Goal: Task Accomplishment & Management: Manage account settings

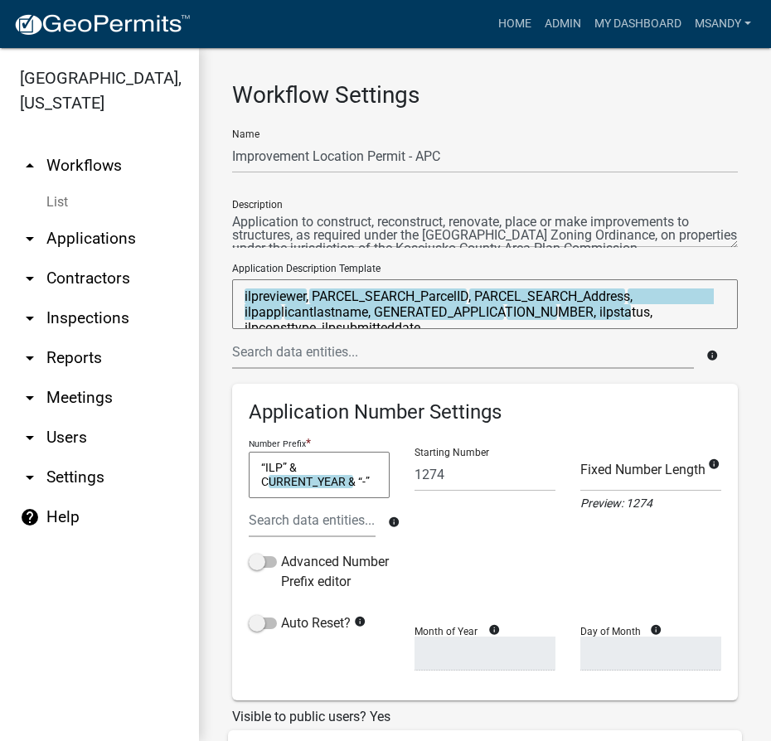
select select "ebda2edb-0593-4979-8a8e-8b9a289390de"
select select "b2f11e63-fdff-446e-9795-9ddb805eb8a6"
select select
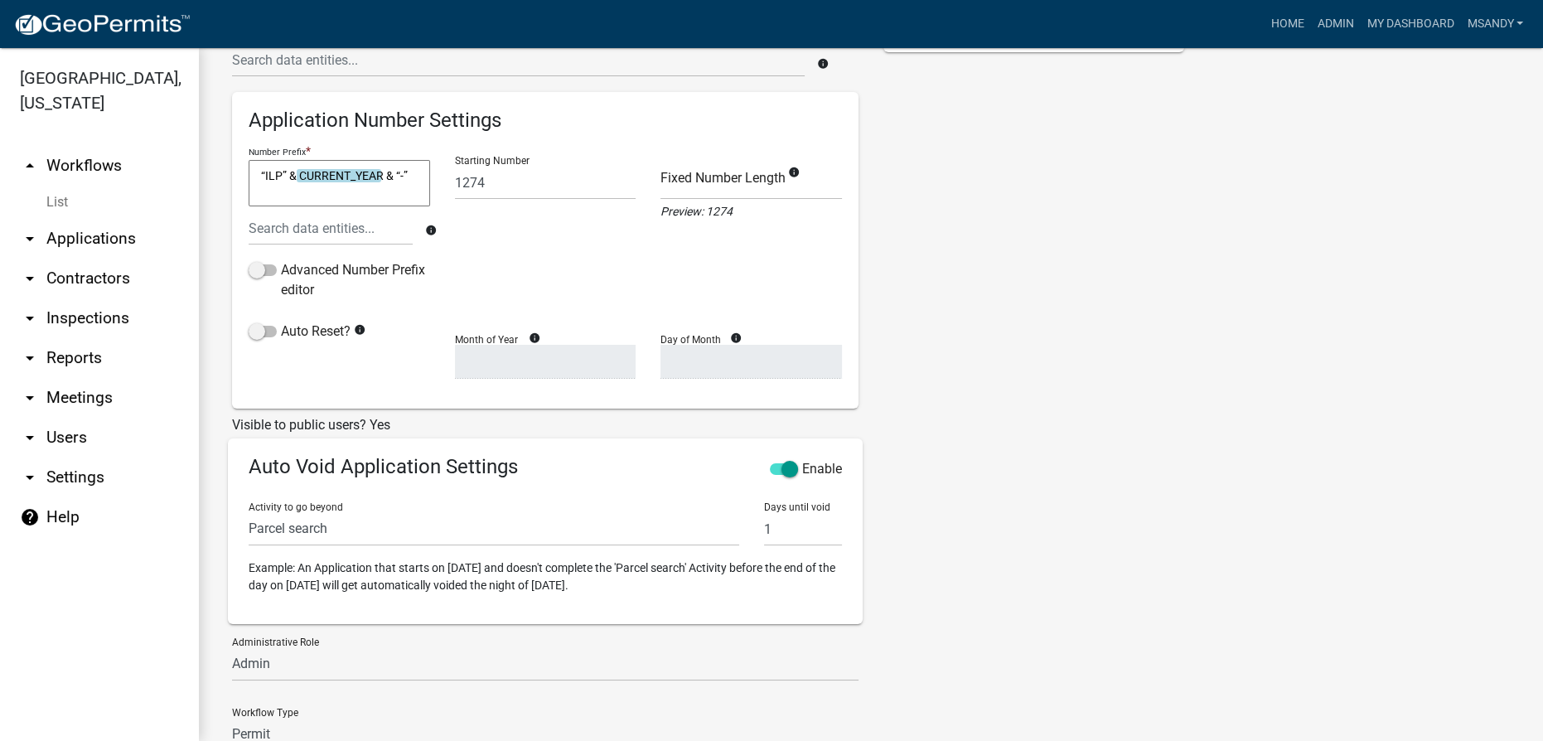
scroll to position [443, 0]
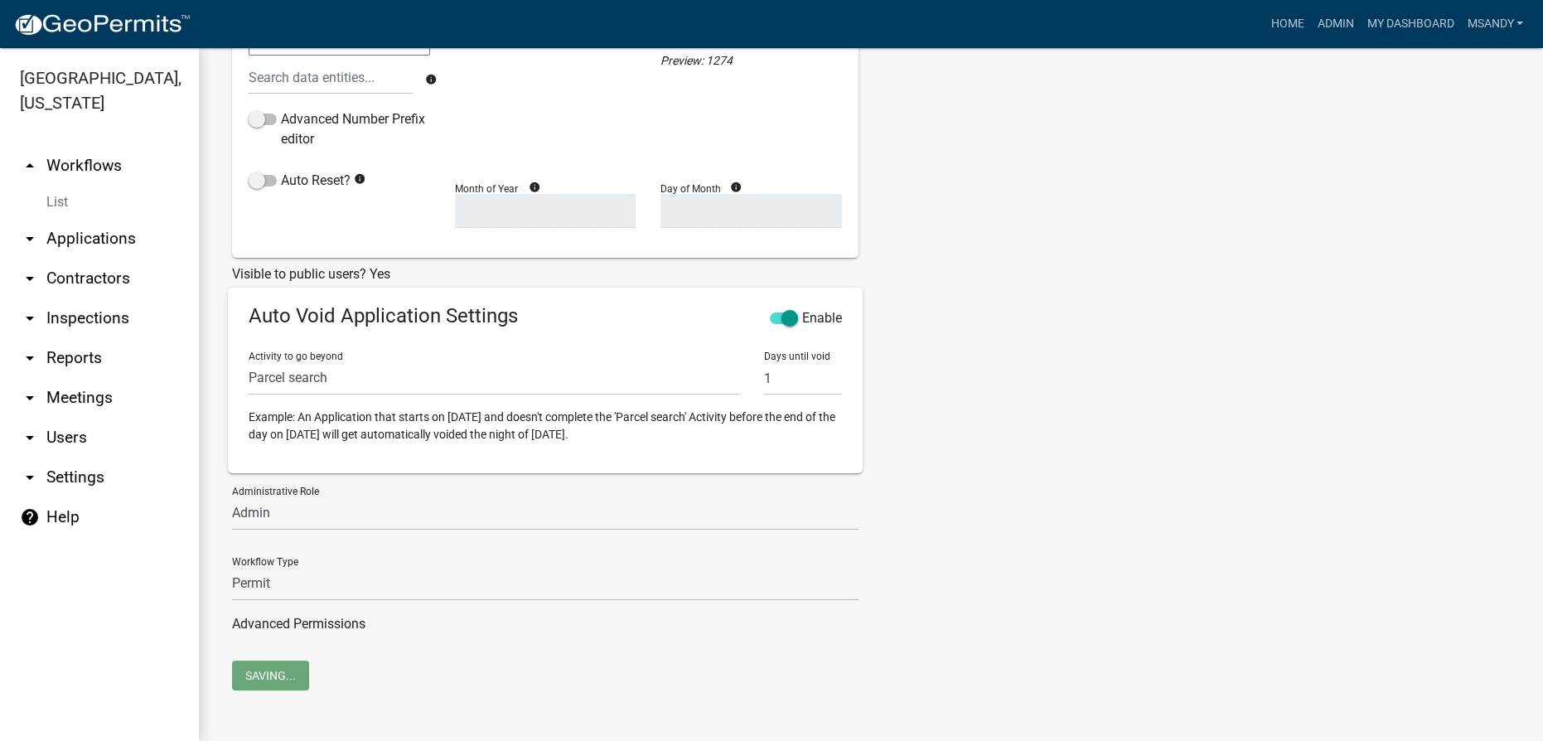
click at [58, 165] on link "arrow_drop_up Workflows" at bounding box center [99, 166] width 199 height 40
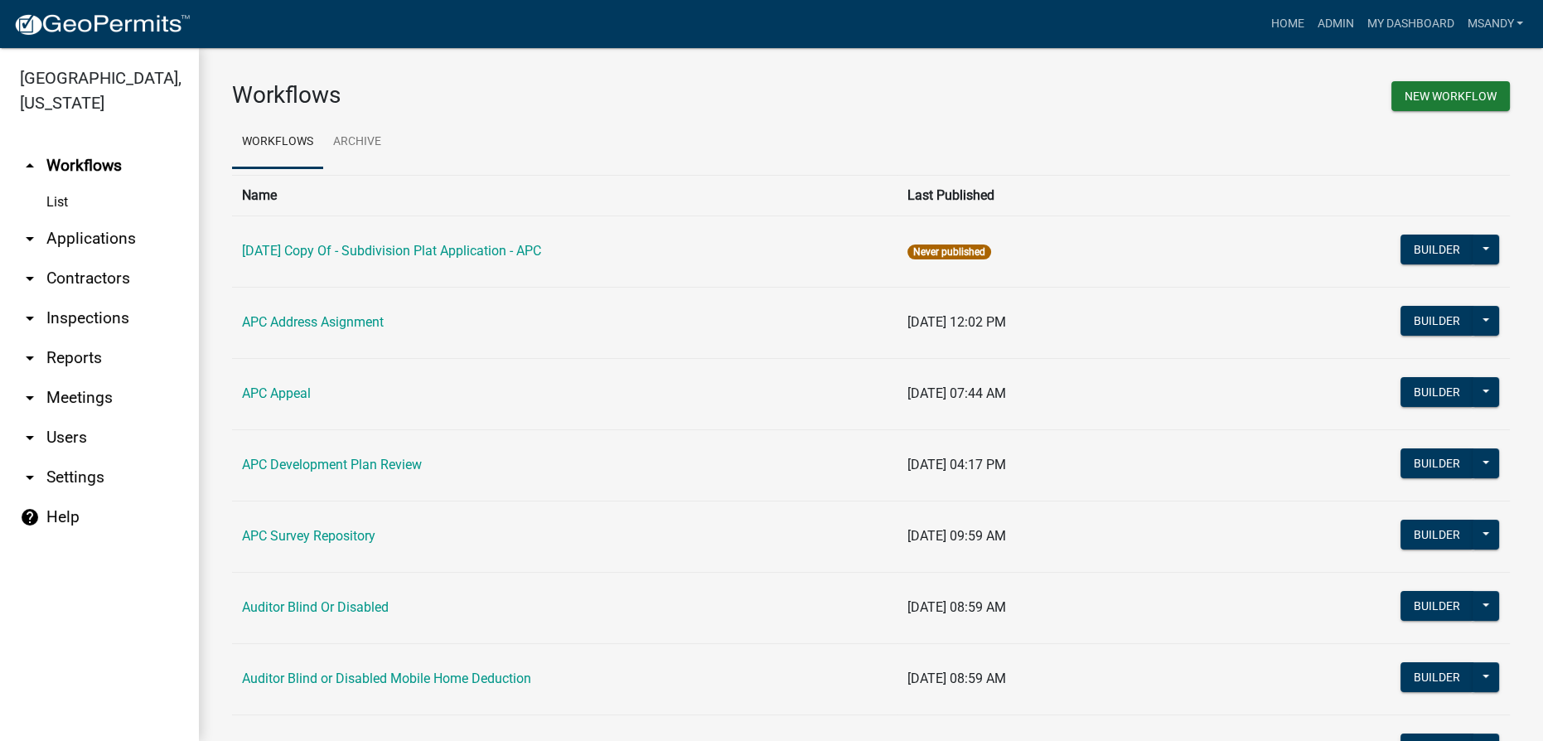
click at [60, 231] on link "arrow_drop_down Applications" at bounding box center [99, 239] width 199 height 40
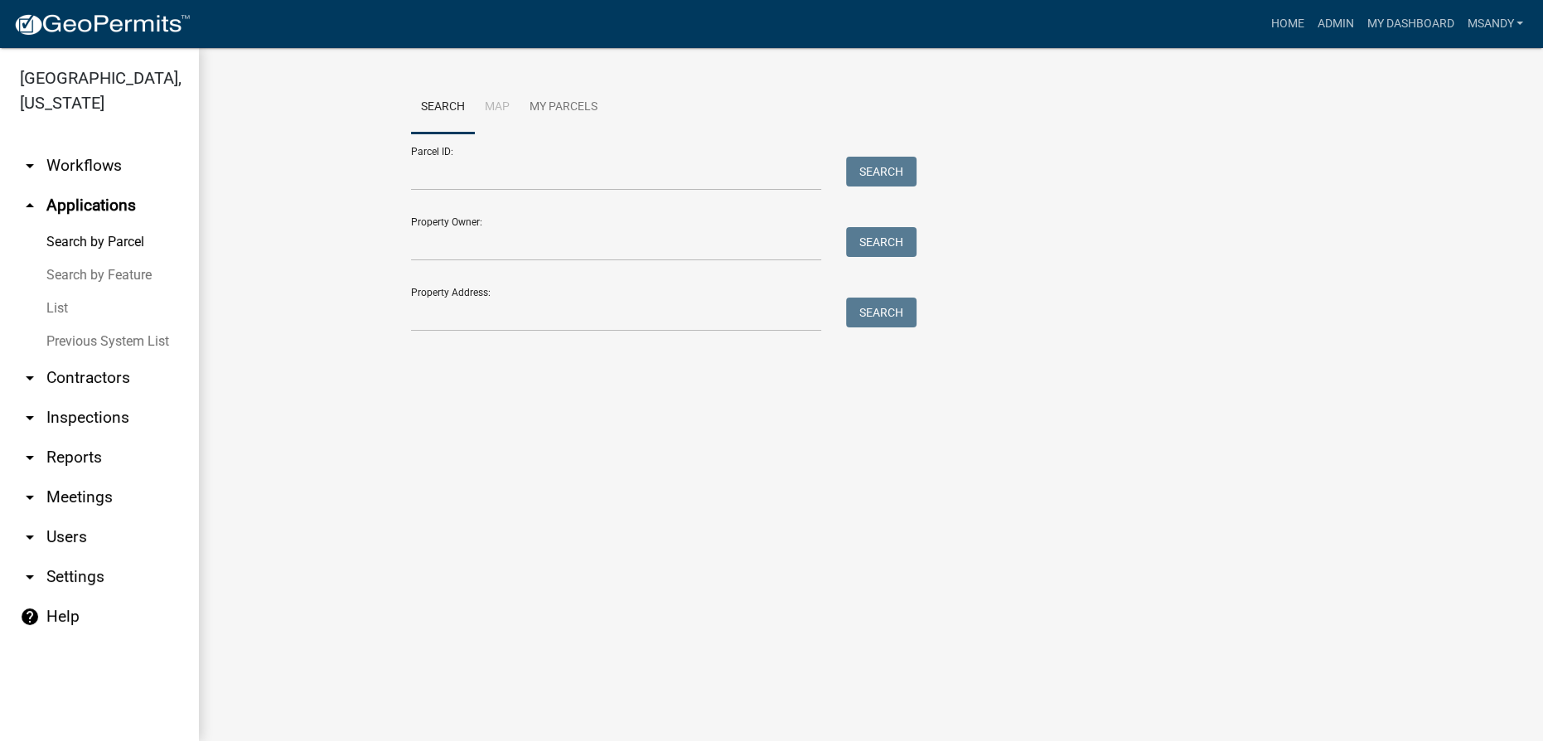
click at [55, 303] on link "List" at bounding box center [99, 308] width 199 height 33
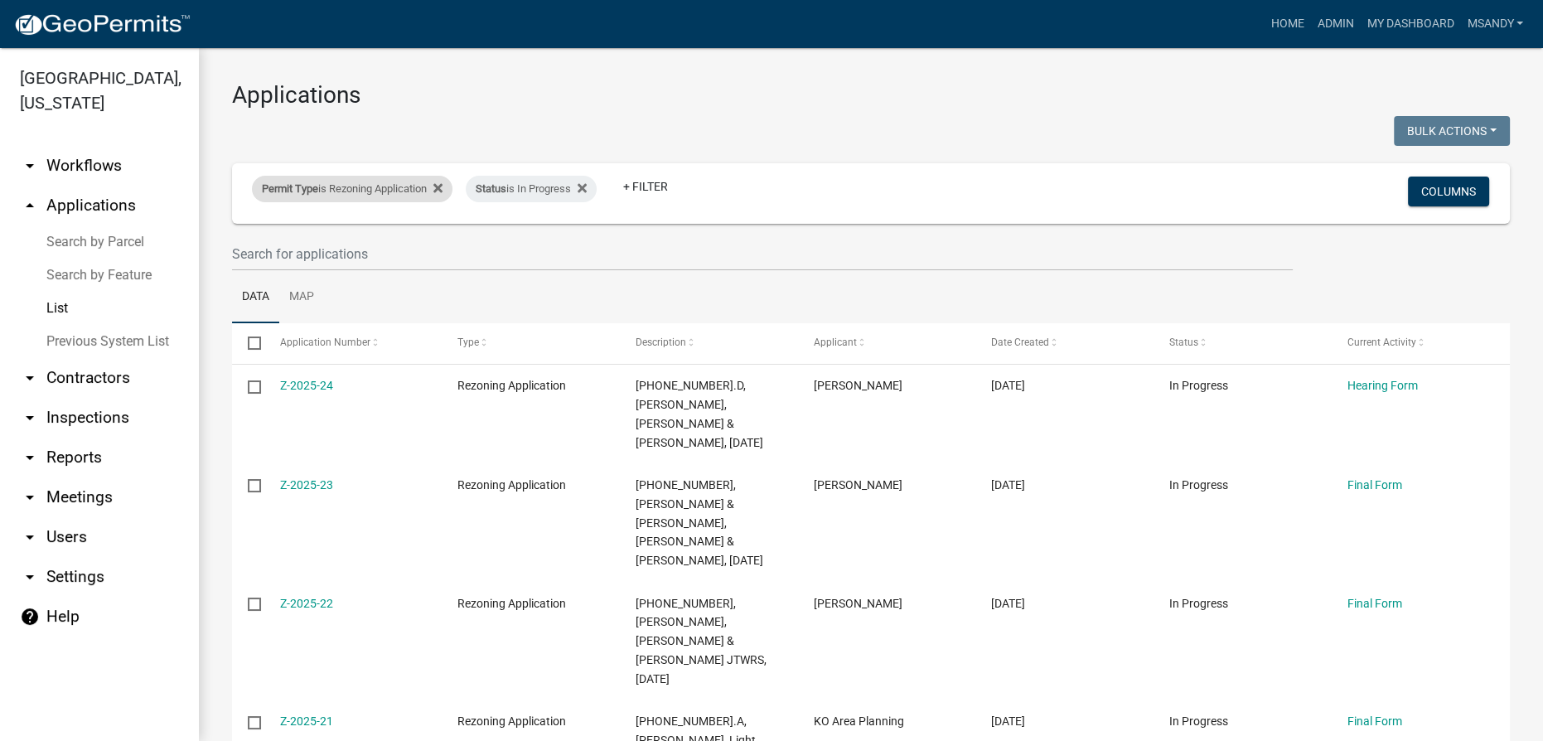
click at [362, 191] on div "Permit Type is Rezoning Application" at bounding box center [352, 189] width 201 height 27
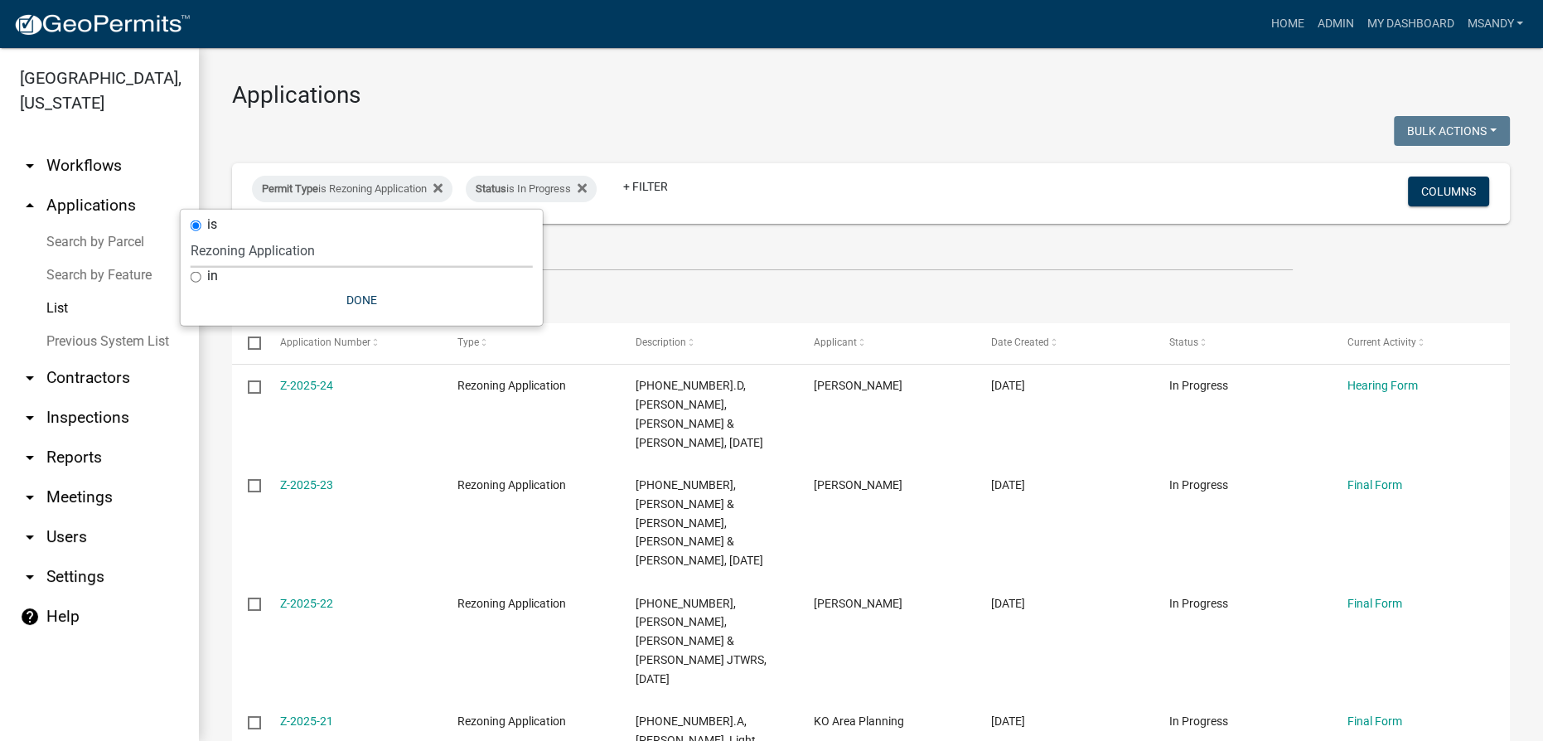
drag, startPoint x: 328, startPoint y: 254, endPoint x: 322, endPoint y: 264, distance: 10.8
click at [328, 254] on select "Select an option [DATE] Copy Of - Subdivision Plat Application - APC APC Addres…" at bounding box center [362, 251] width 342 height 34
select select "a2c991f8-68ce-43d3-971c-57015753063b"
click at [225, 234] on select "Select an option [DATE] Copy Of - Subdivision Plat Application - APC APC Addres…" at bounding box center [362, 251] width 342 height 34
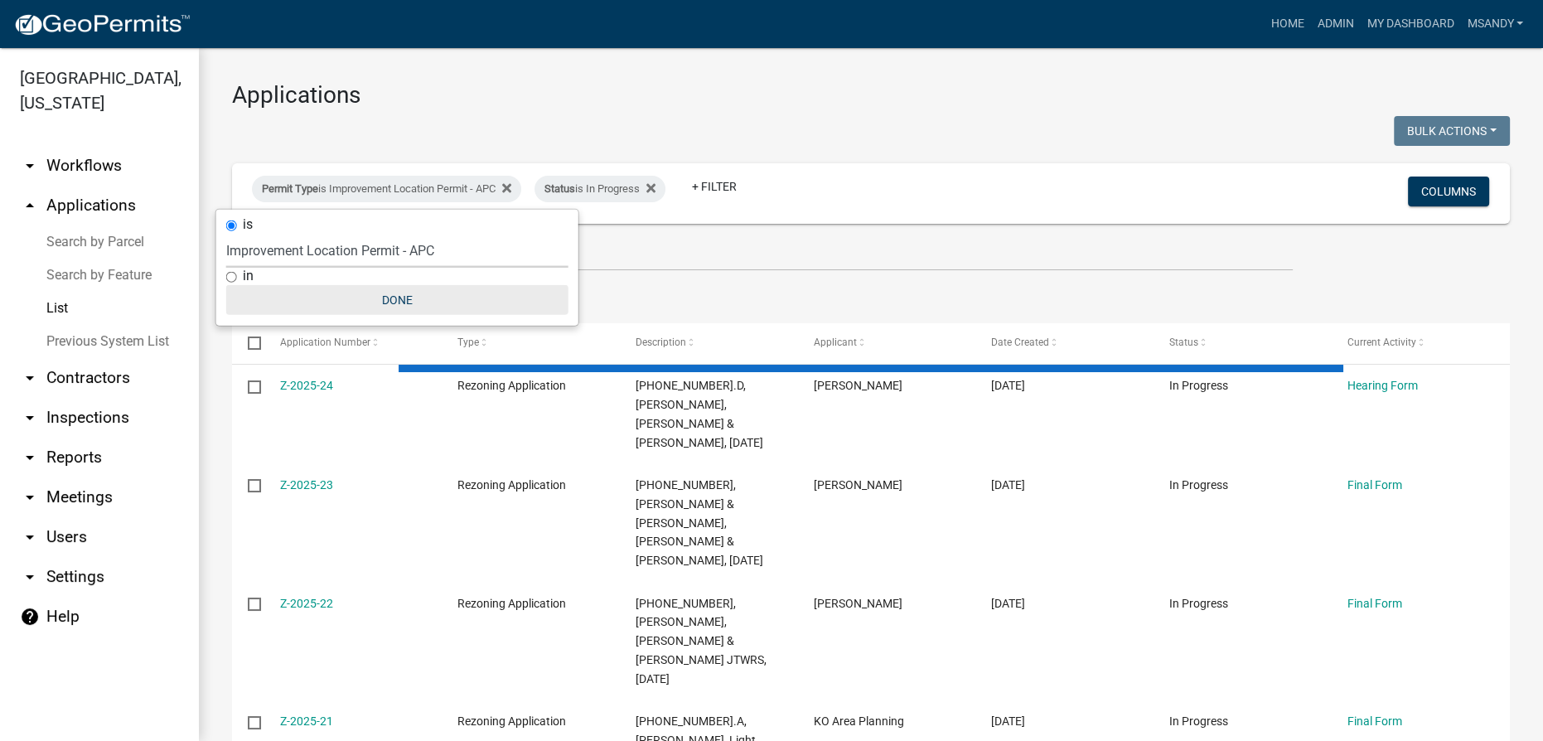
select select "3: 100"
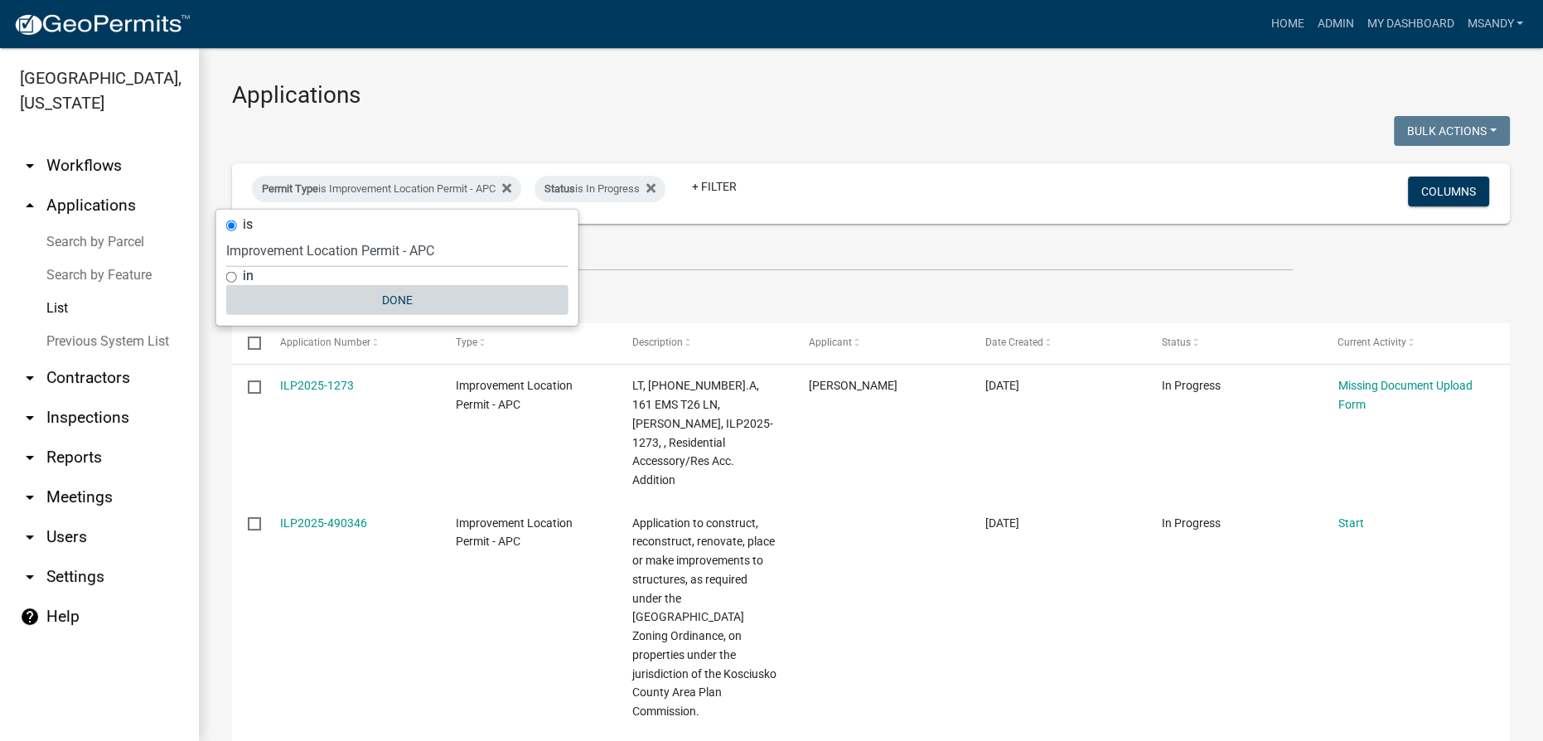
click at [403, 295] on button "Done" at bounding box center [397, 300] width 342 height 30
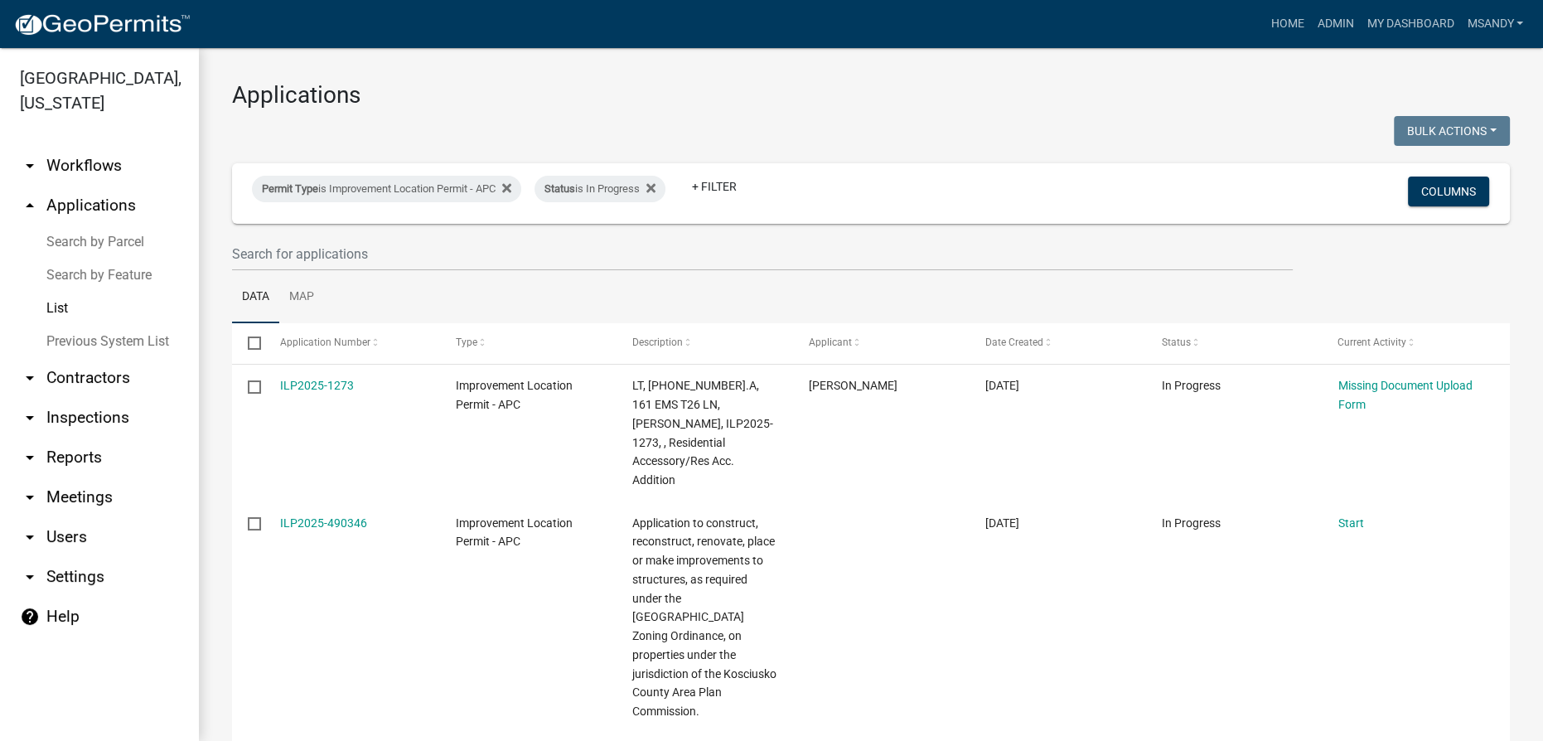
click at [64, 162] on link "arrow_drop_down Workflows" at bounding box center [99, 166] width 199 height 40
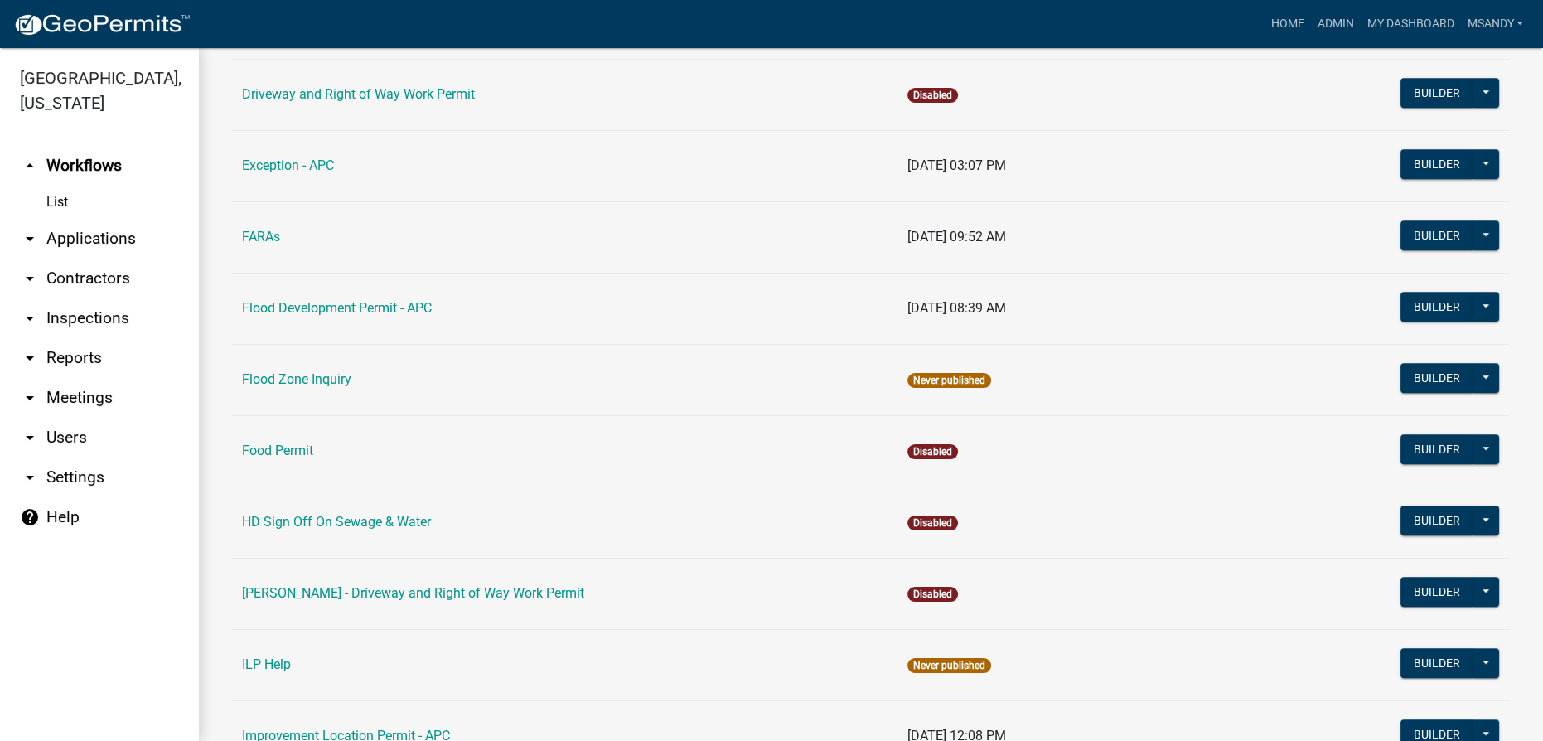
scroll to position [1657, 0]
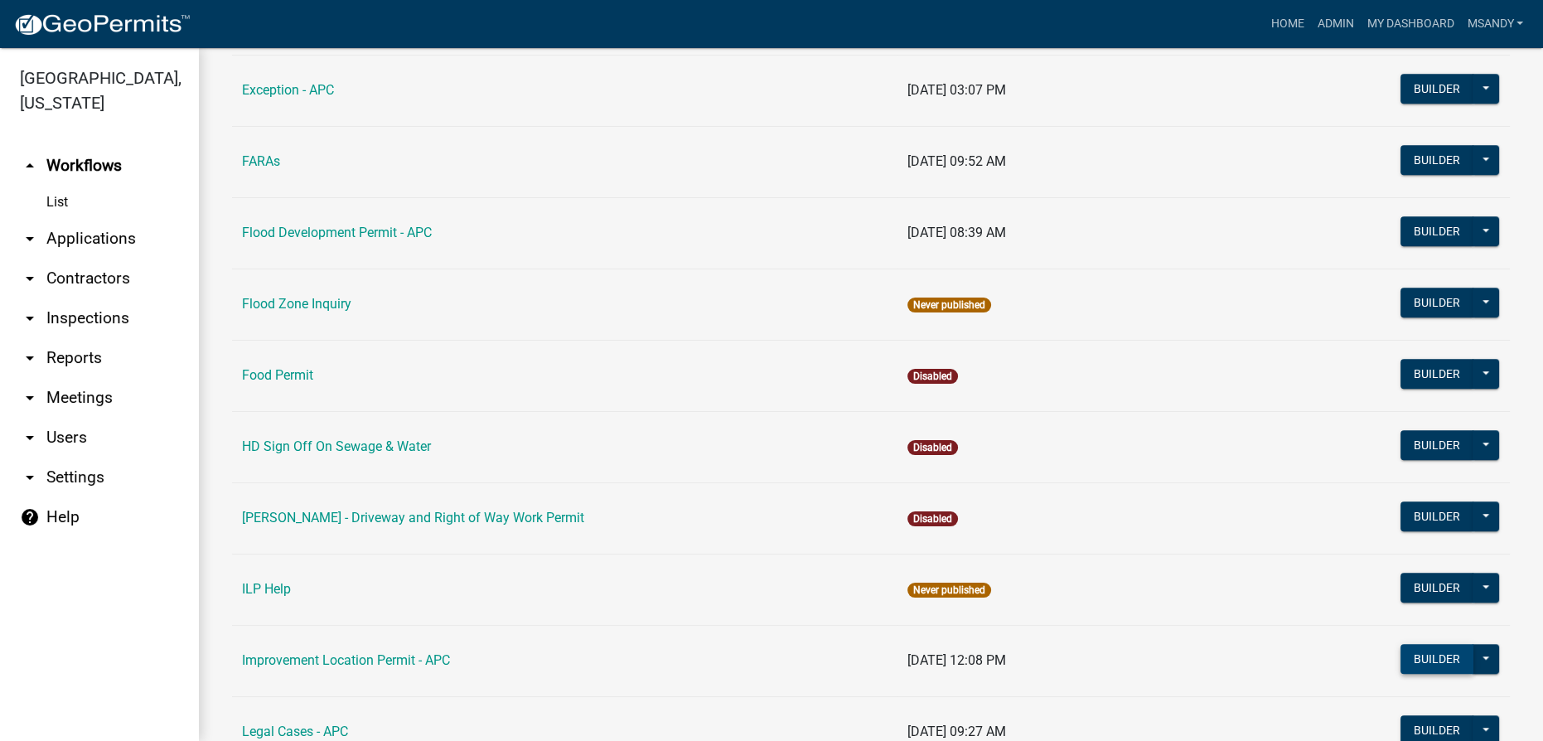
click at [770, 653] on button "Builder" at bounding box center [1436, 659] width 73 height 30
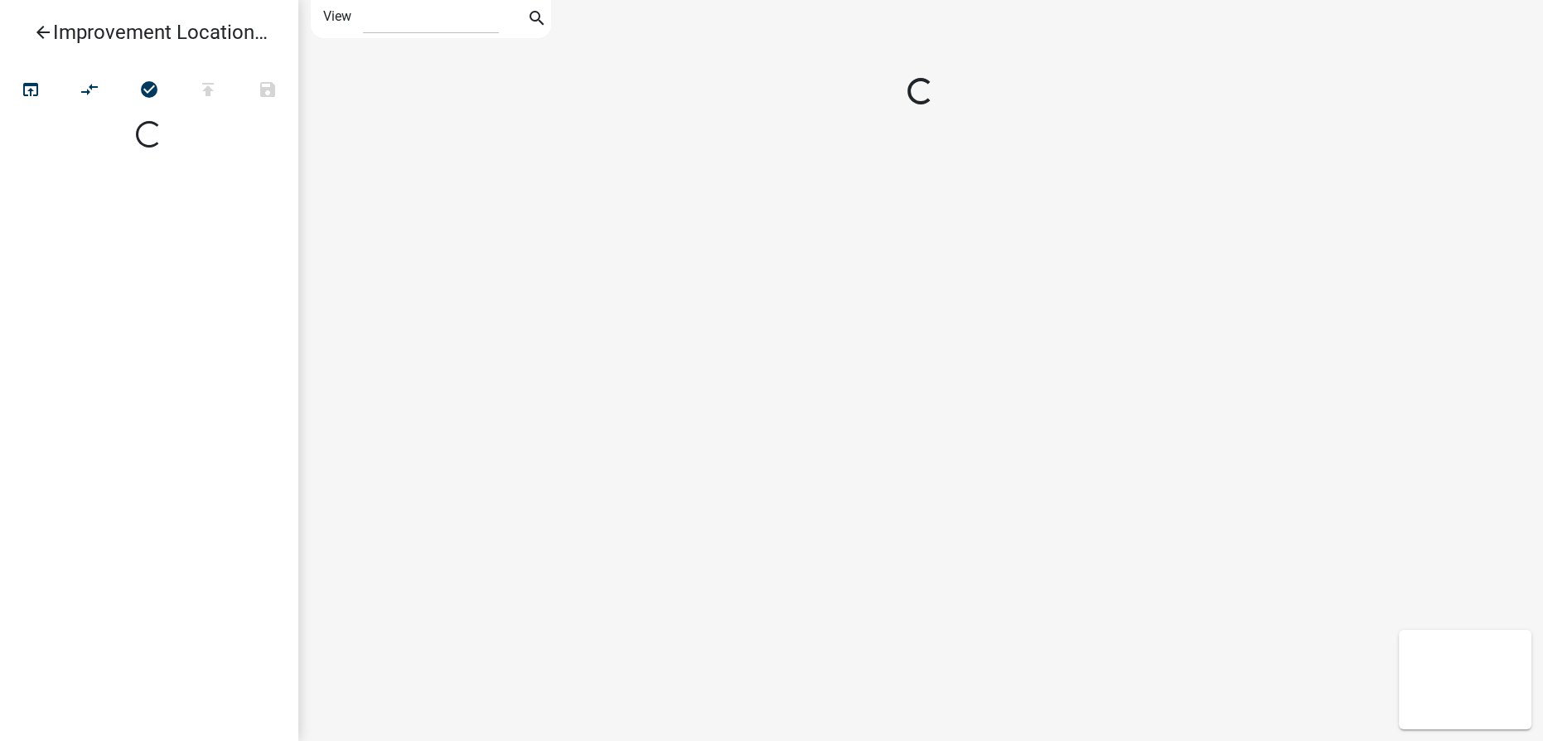
select select "1"
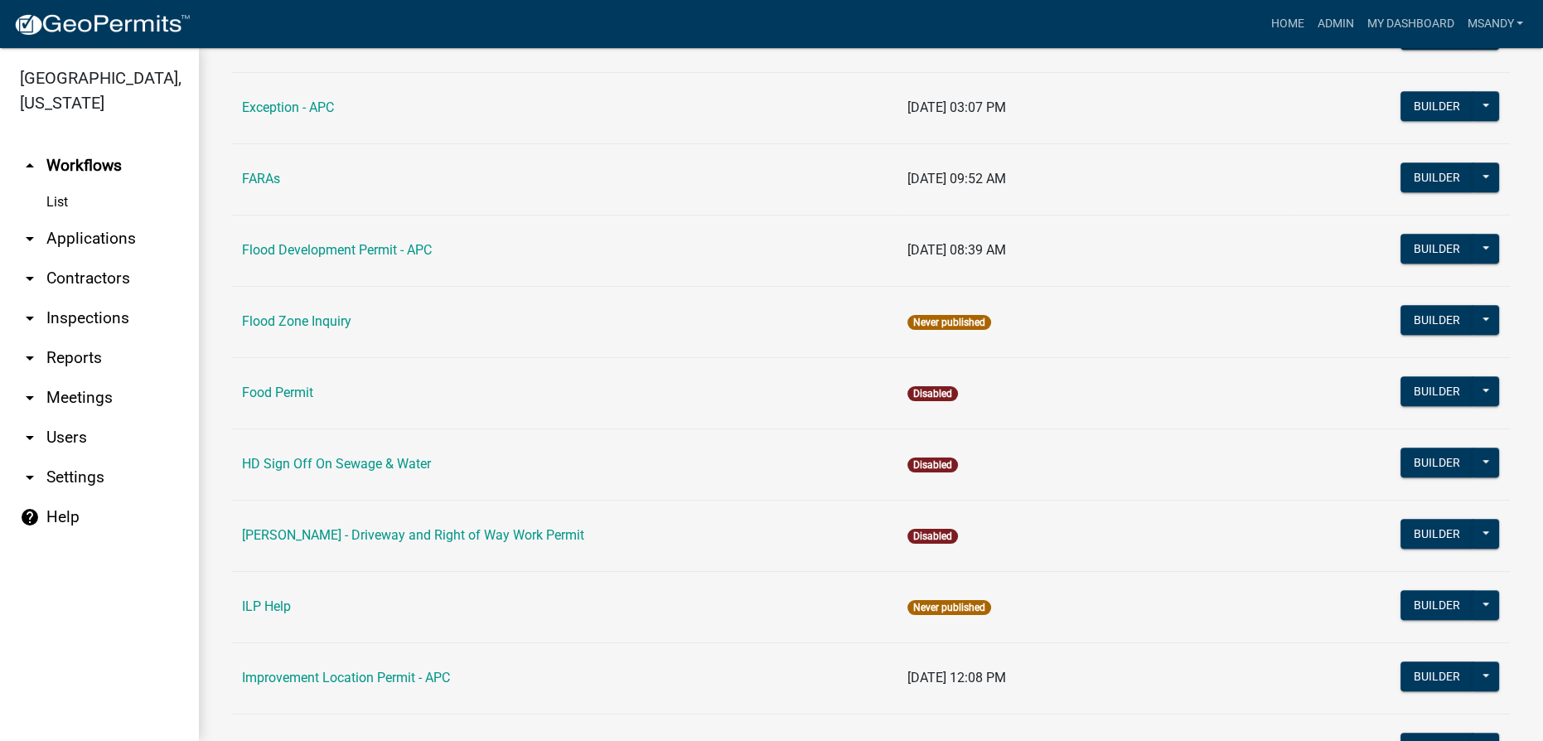
scroll to position [1657, 0]
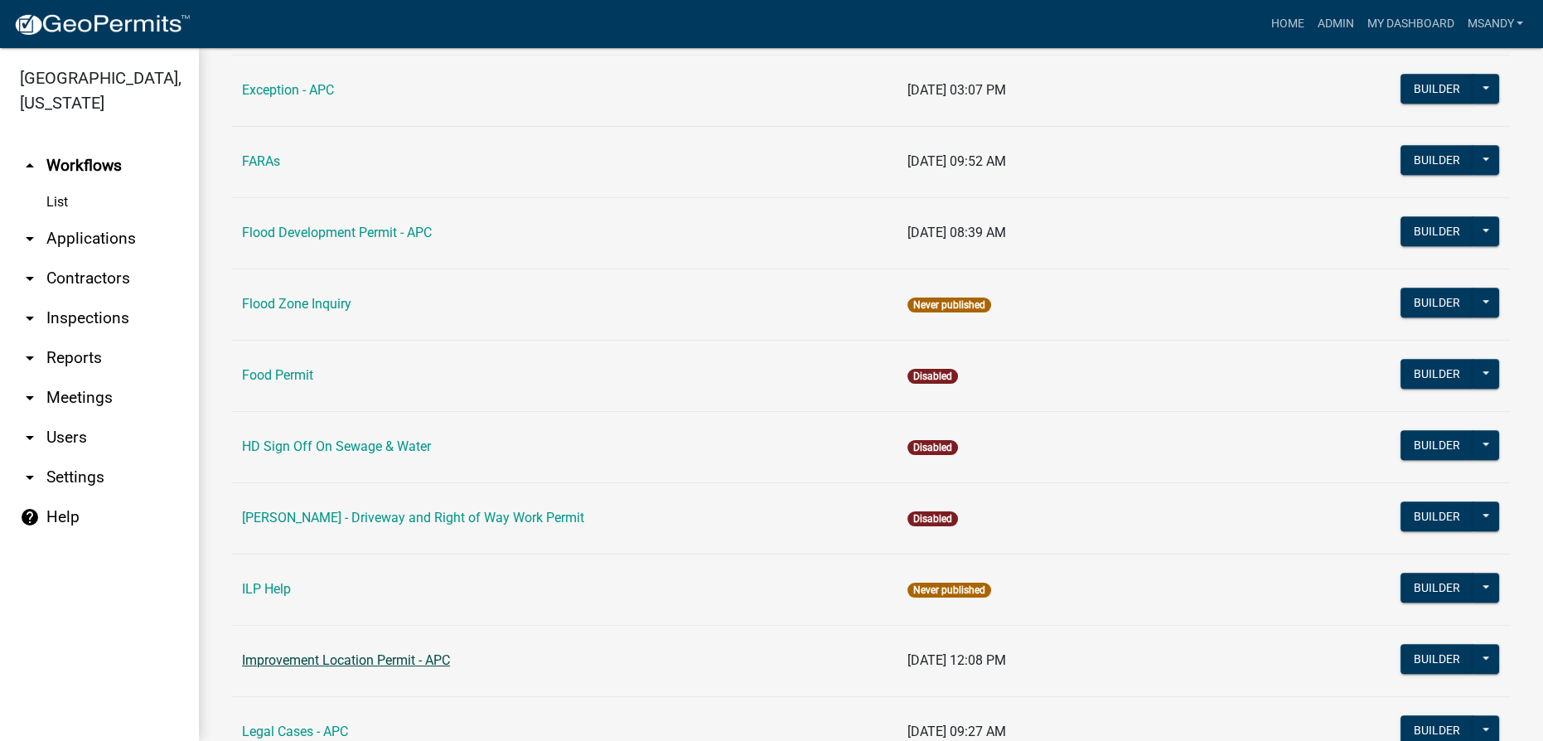
click at [346, 658] on link "Improvement Location Permit - APC" at bounding box center [346, 660] width 208 height 16
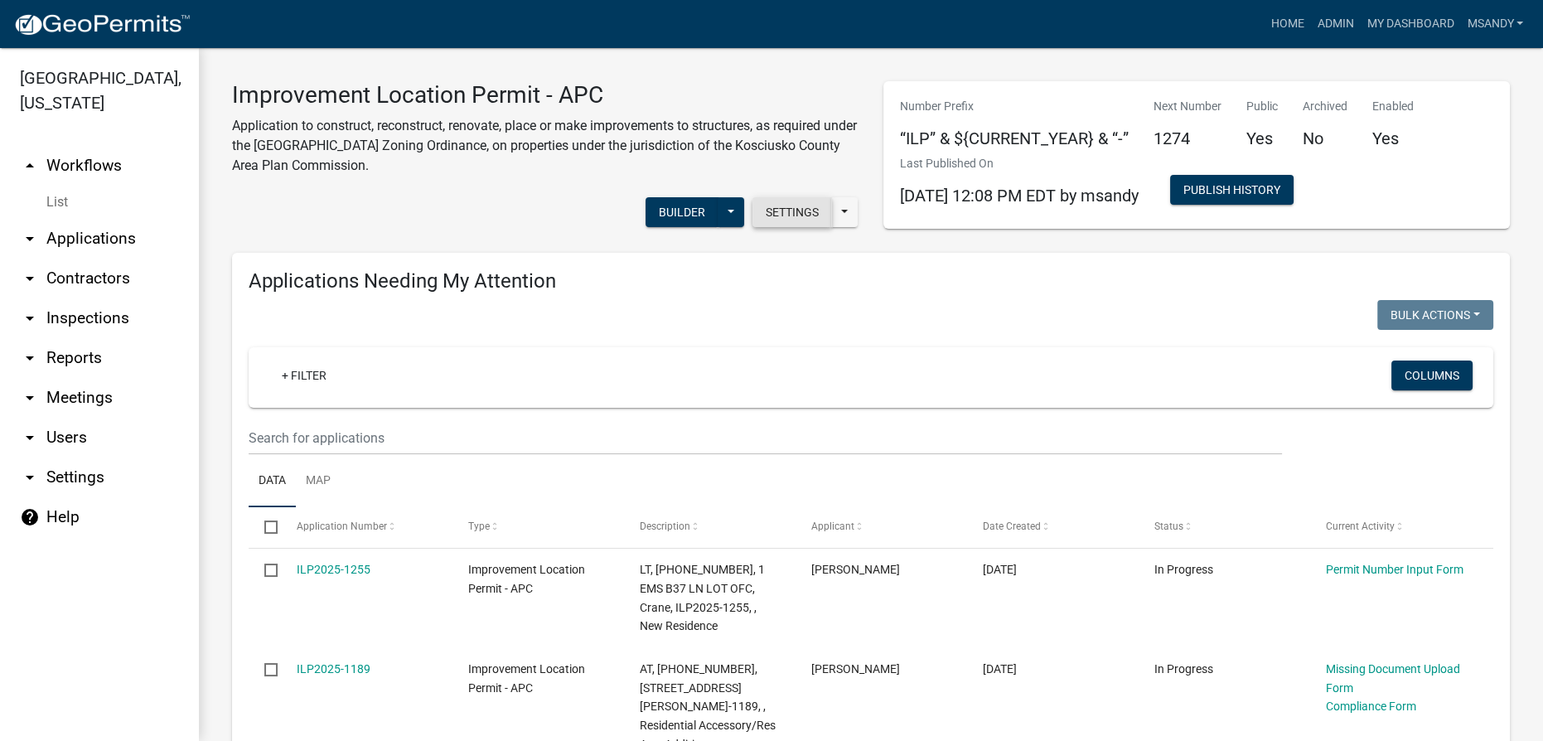
click at [770, 220] on button "Settings" at bounding box center [792, 212] width 80 height 30
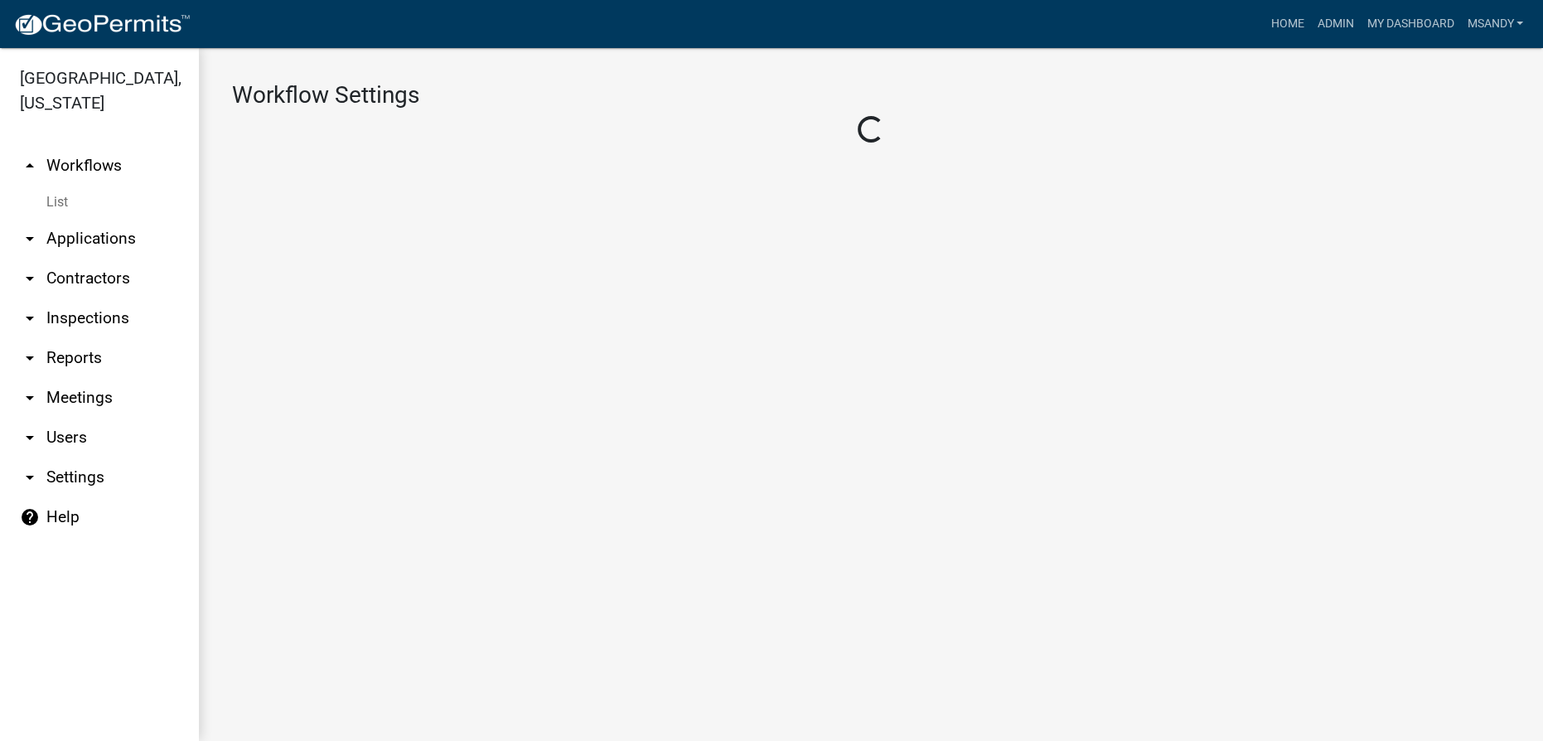
select select "ebda2edb-0593-4979-8a8e-8b9a289390de"
select select "b2f11e63-fdff-446e-9795-9ddb805eb8a6"
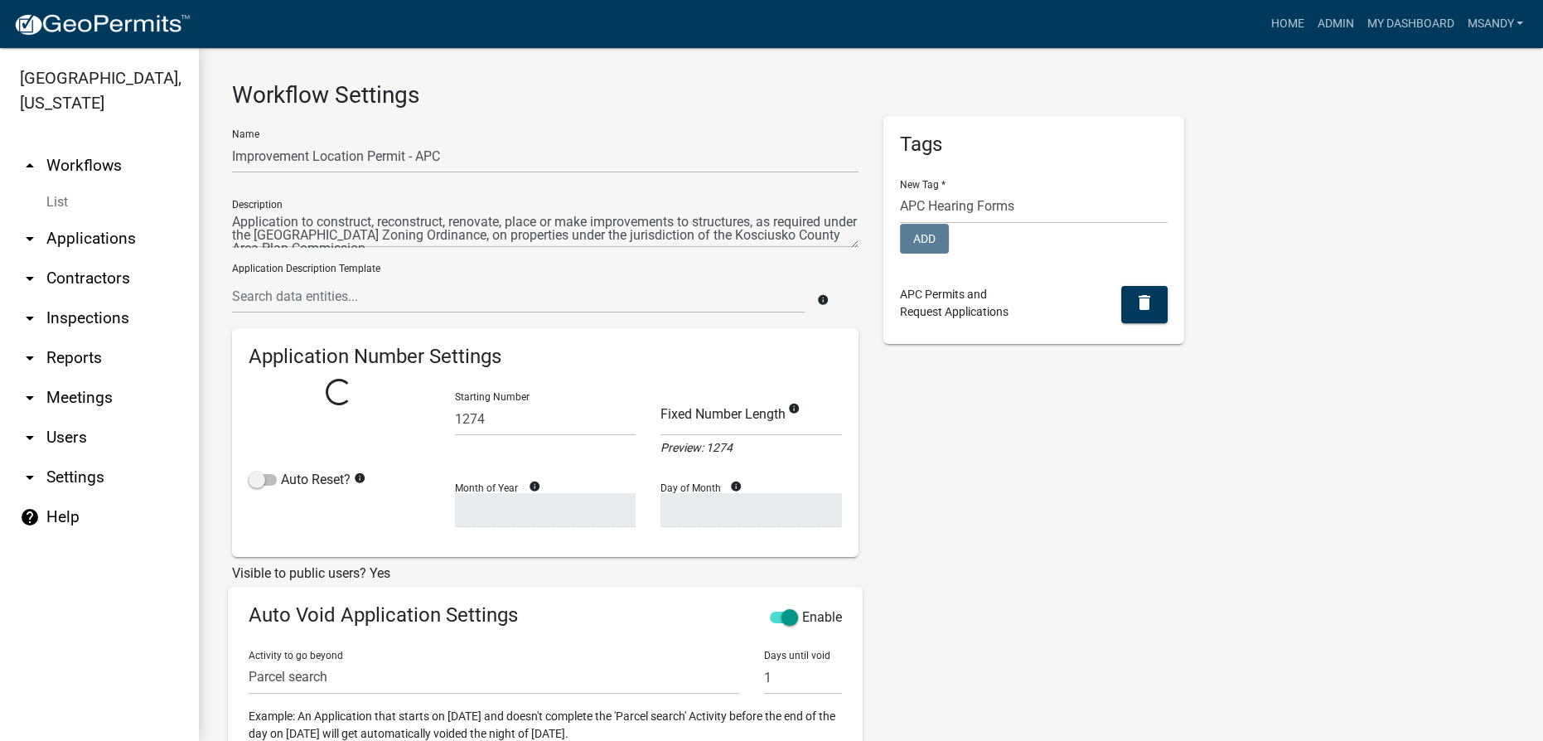
select select
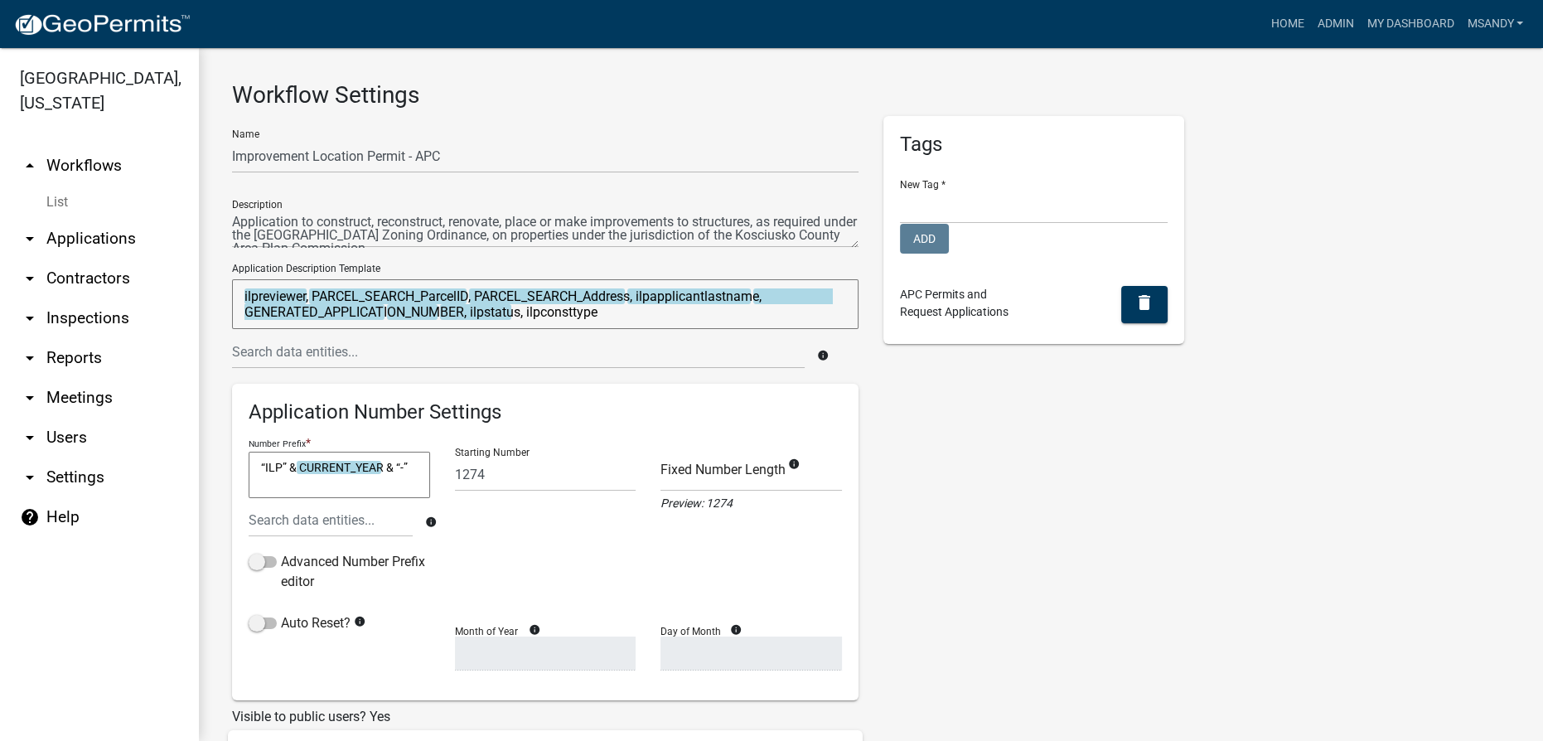
click at [675, 315] on textarea "ilpreviewer, PARCEL_SEARCH_ParcelID, PARCEL_SEARCH_Address, ilpapplicantlastnam…" at bounding box center [545, 304] width 626 height 50
paste textarea "87 EMS T26B LN"
drag, startPoint x: 709, startPoint y: 317, endPoint x: 607, endPoint y: 315, distance: 102.0
click at [607, 315] on textarea "ilpreviewer, PARCEL_SEARCH_ParcelID, PARCEL_SEARCH_Address, ilpapplicantlastnam…" at bounding box center [545, 304] width 626 height 50
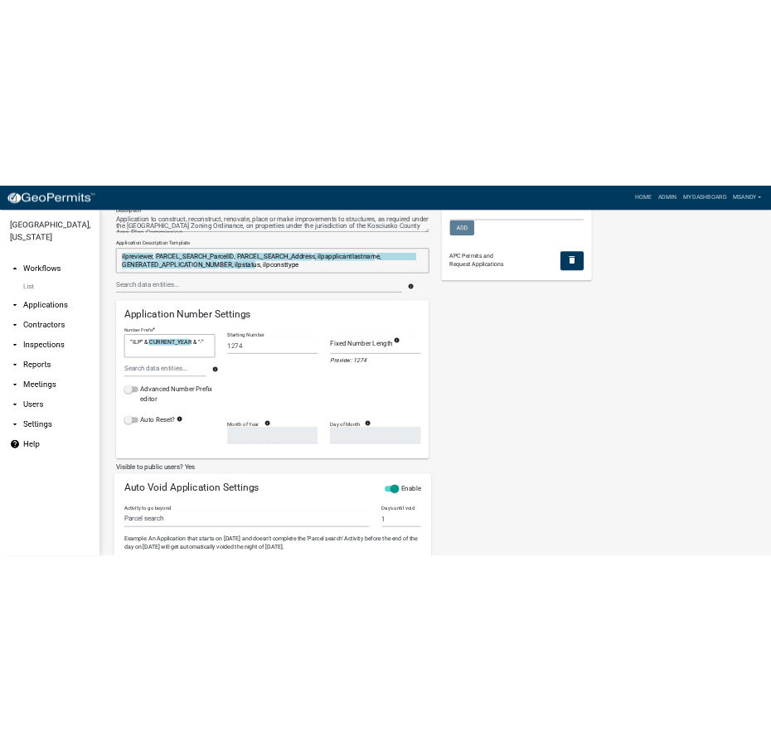
scroll to position [141, 0]
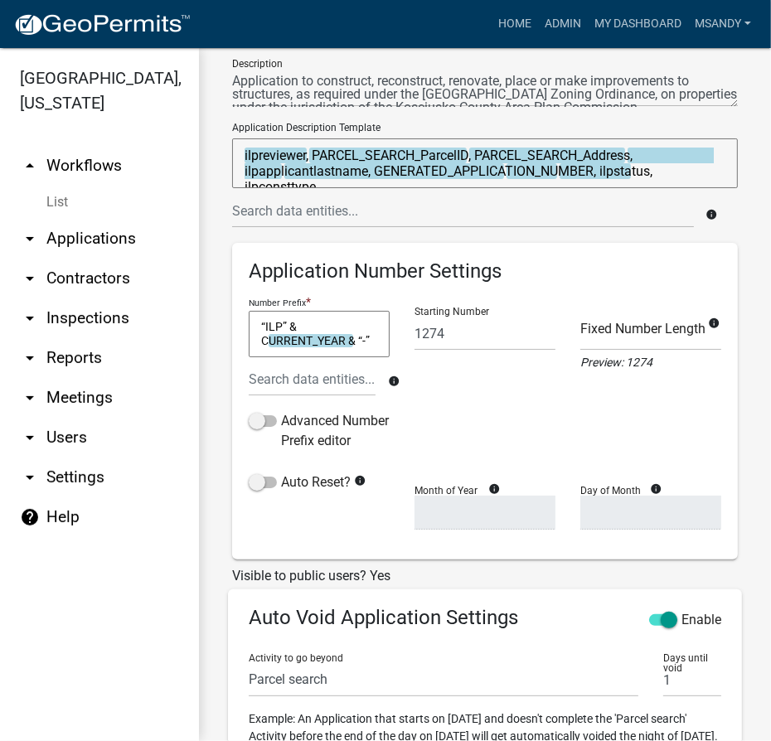
click at [711, 180] on textarea "ilpreviewer, PARCEL_SEARCH_ParcelID, PARCEL_SEARCH_Address, ilpapplicantlastnam…" at bounding box center [484, 163] width 505 height 50
click at [689, 178] on textarea "ilpreviewer, PARCEL_SEARCH_ParcelID, PARCEL_SEARCH_Address, ilpapplicantlastnam…" at bounding box center [484, 163] width 505 height 50
click at [700, 183] on textarea "ilpreviewer, PARCEL_SEARCH_ParcelID, PARCEL_SEARCH_Address, ilpapplicantlastnam…" at bounding box center [484, 163] width 505 height 50
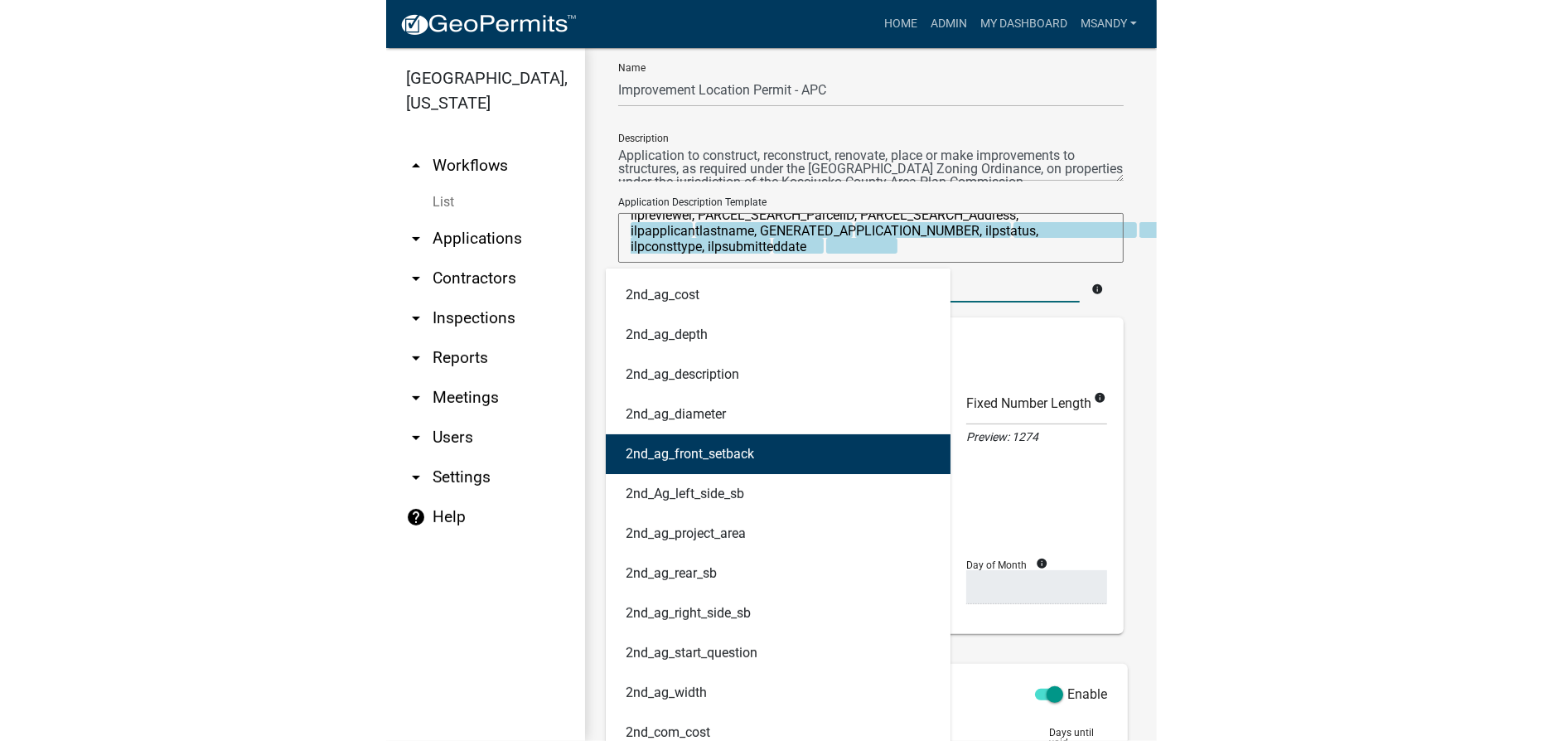
scroll to position [0, 0]
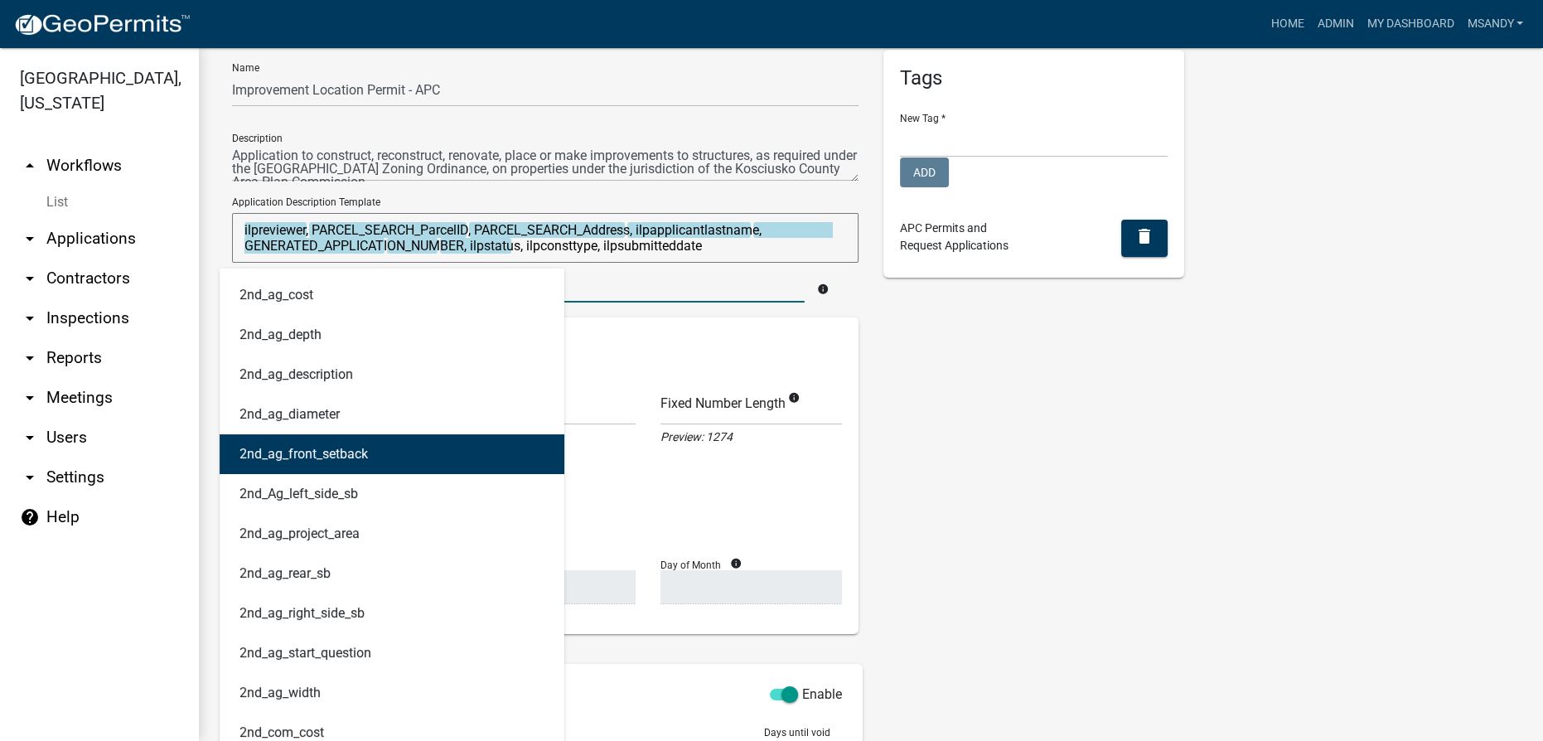
click at [770, 386] on div "Tags New Tag * APC Hearing Forms APC Internal Forms APC Permits Auditor Flood F…" at bounding box center [1034, 543] width 326 height 987
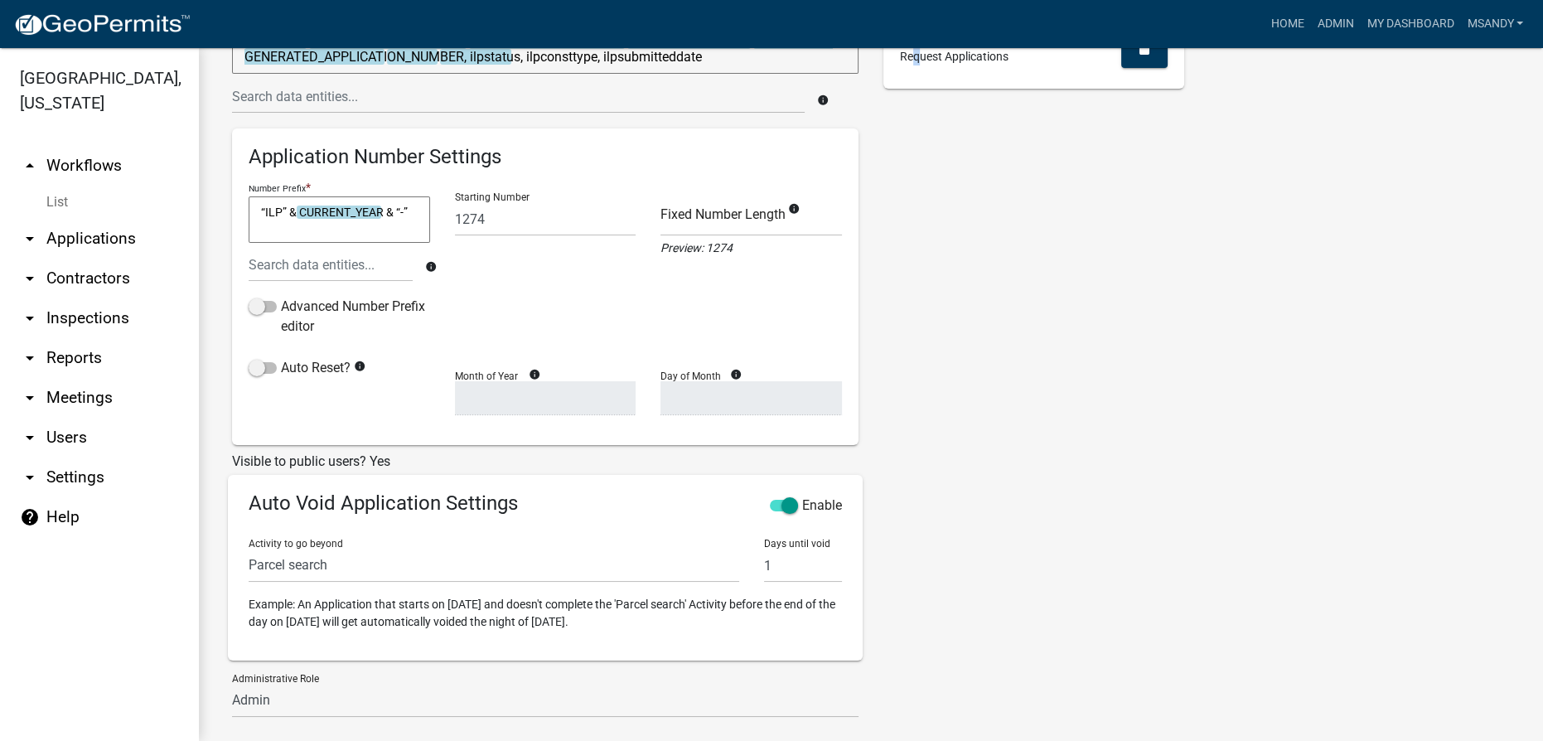
scroll to position [443, 0]
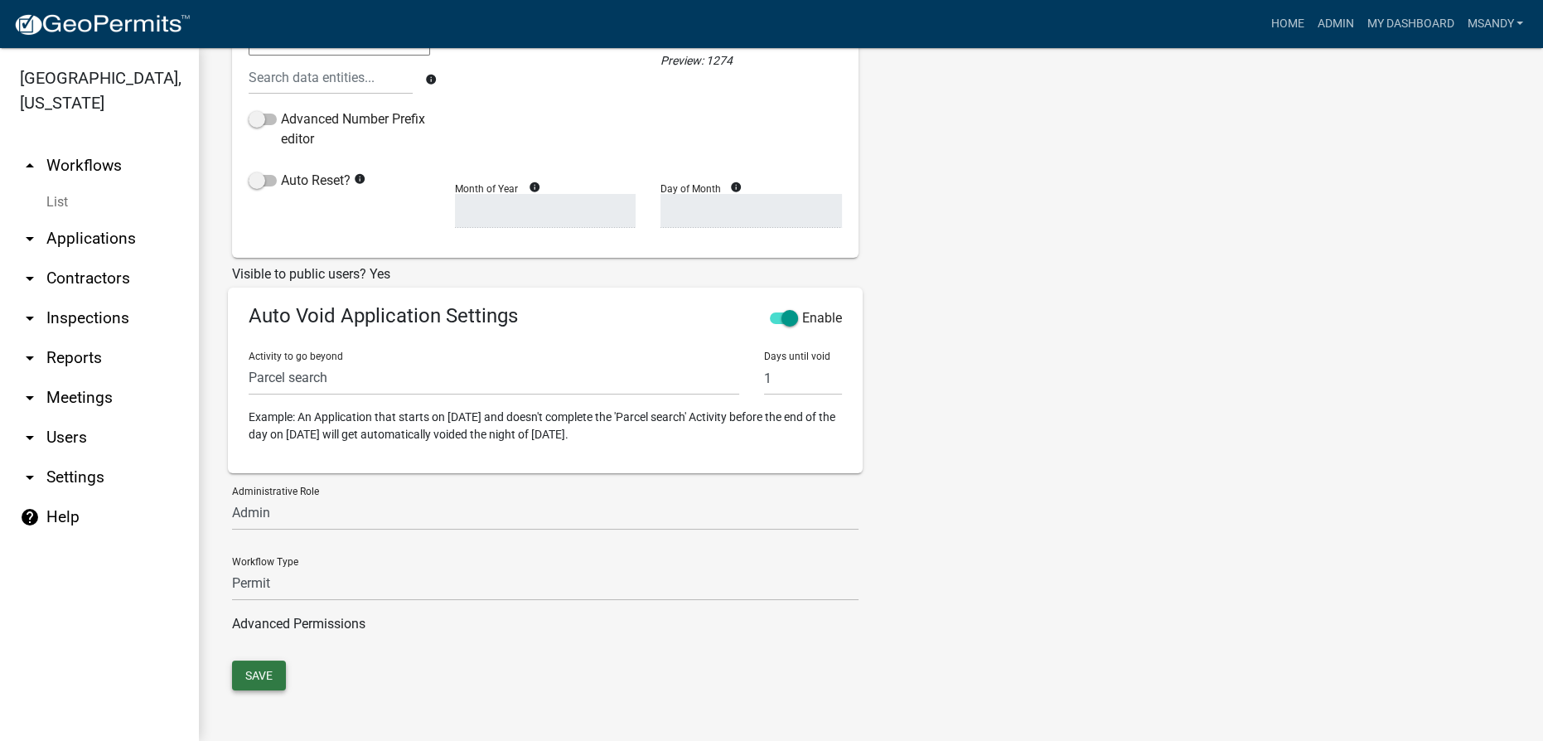
click at [273, 675] on button "Save" at bounding box center [259, 675] width 54 height 30
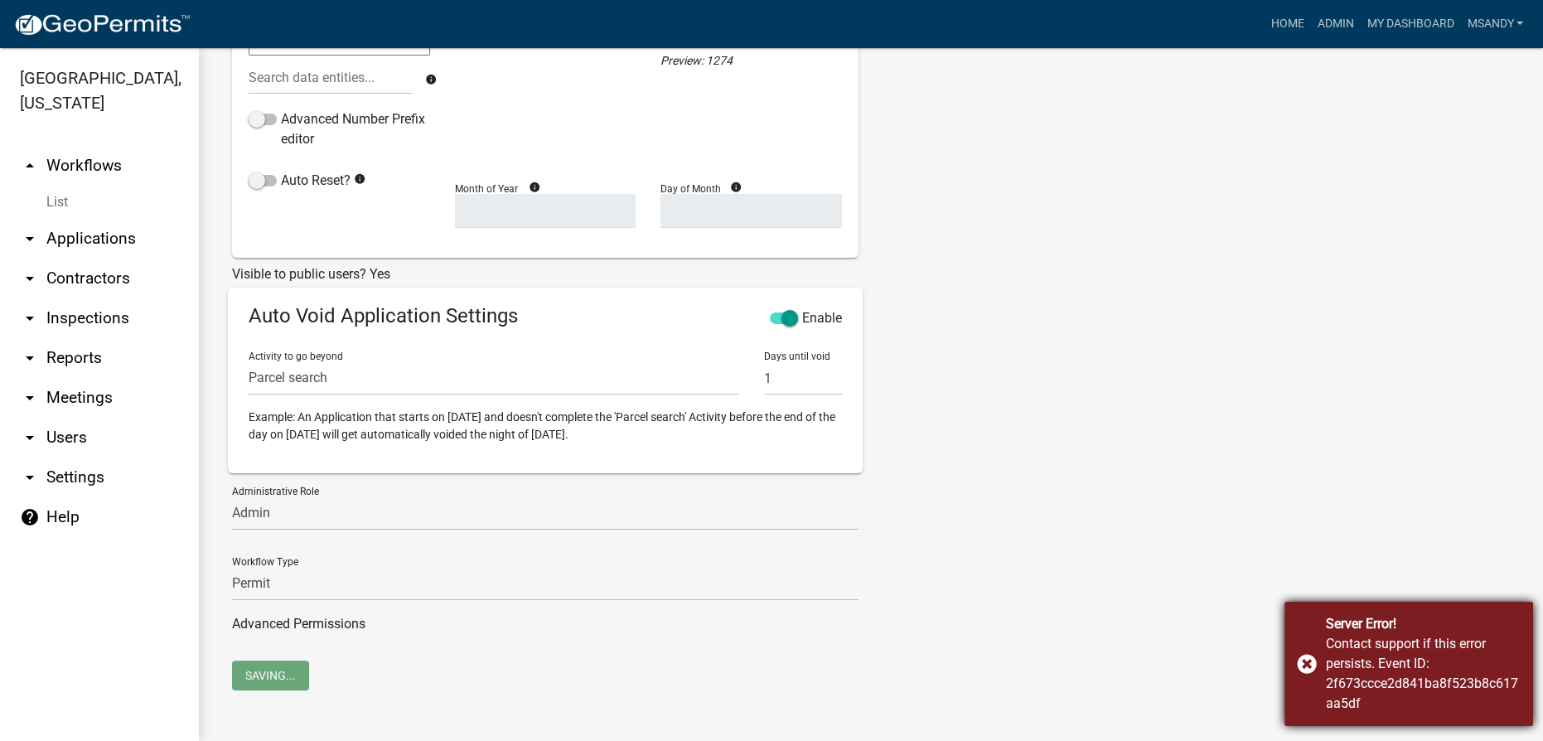
click at [770, 665] on div "Server Error! Contact support if this error persists. Event ID: 2f673ccce2d841b…" at bounding box center [1408, 664] width 249 height 124
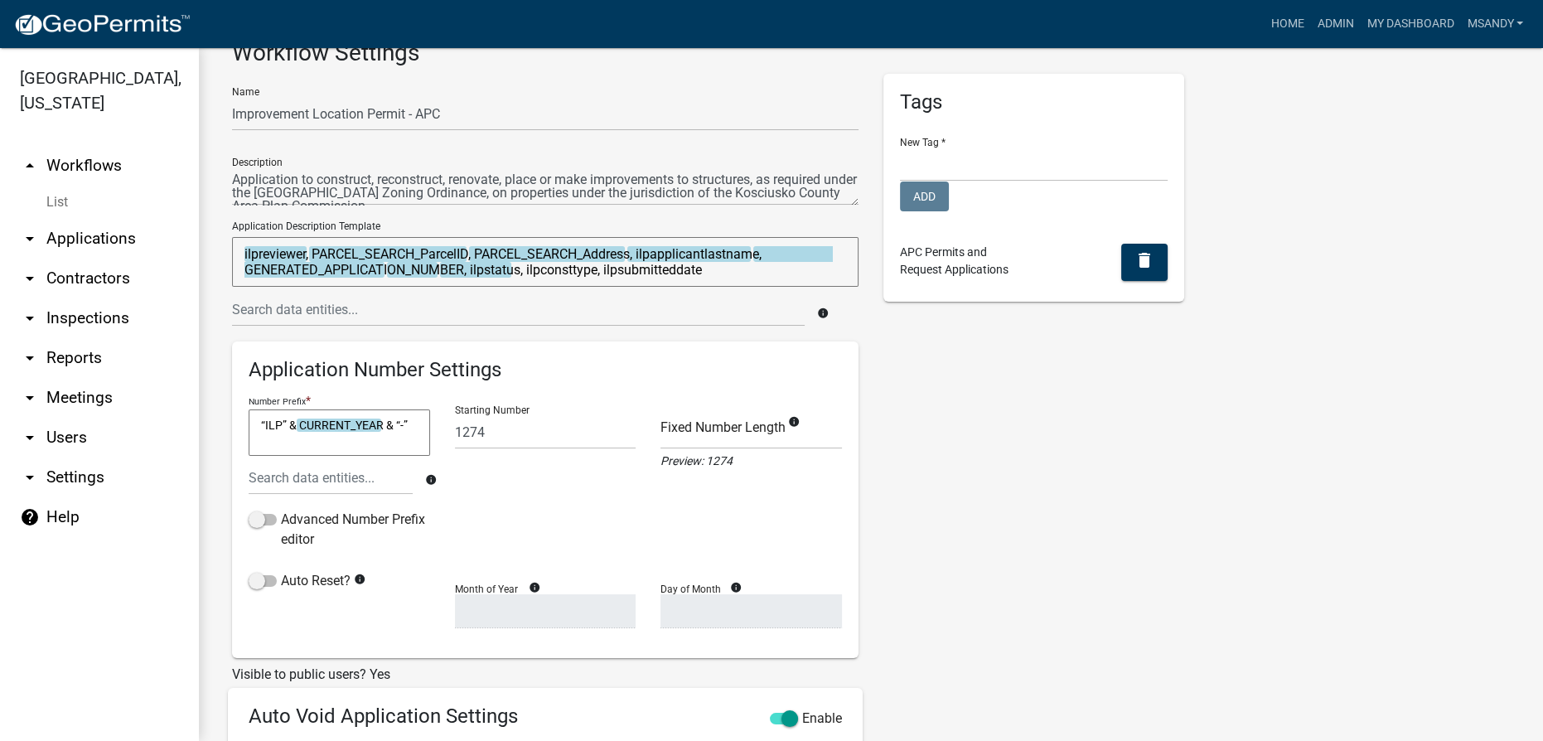
scroll to position [0, 0]
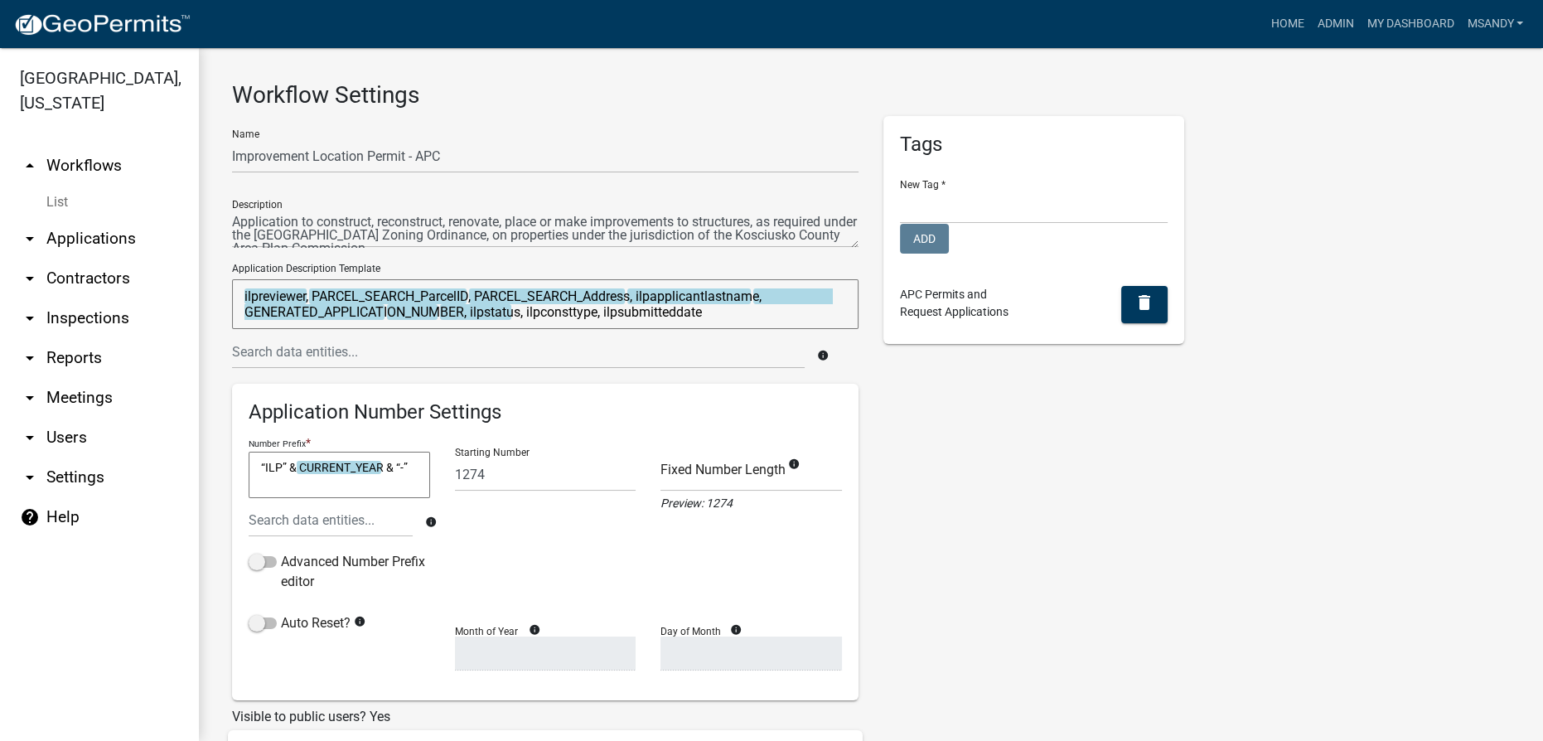
drag, startPoint x: 713, startPoint y: 311, endPoint x: 607, endPoint y: 313, distance: 106.1
click at [607, 313] on textarea "ilpreviewer, PARCEL_SEARCH_ParcelID, PARCEL_SEARCH_Address, ilpapplicantlastnam…" at bounding box center [545, 304] width 626 height 50
type textarea "ilpreviewer, PARCEL_SEARCH_ParcelID, PARCEL_SEARCH_Address, ilpapplicantlastnam…"
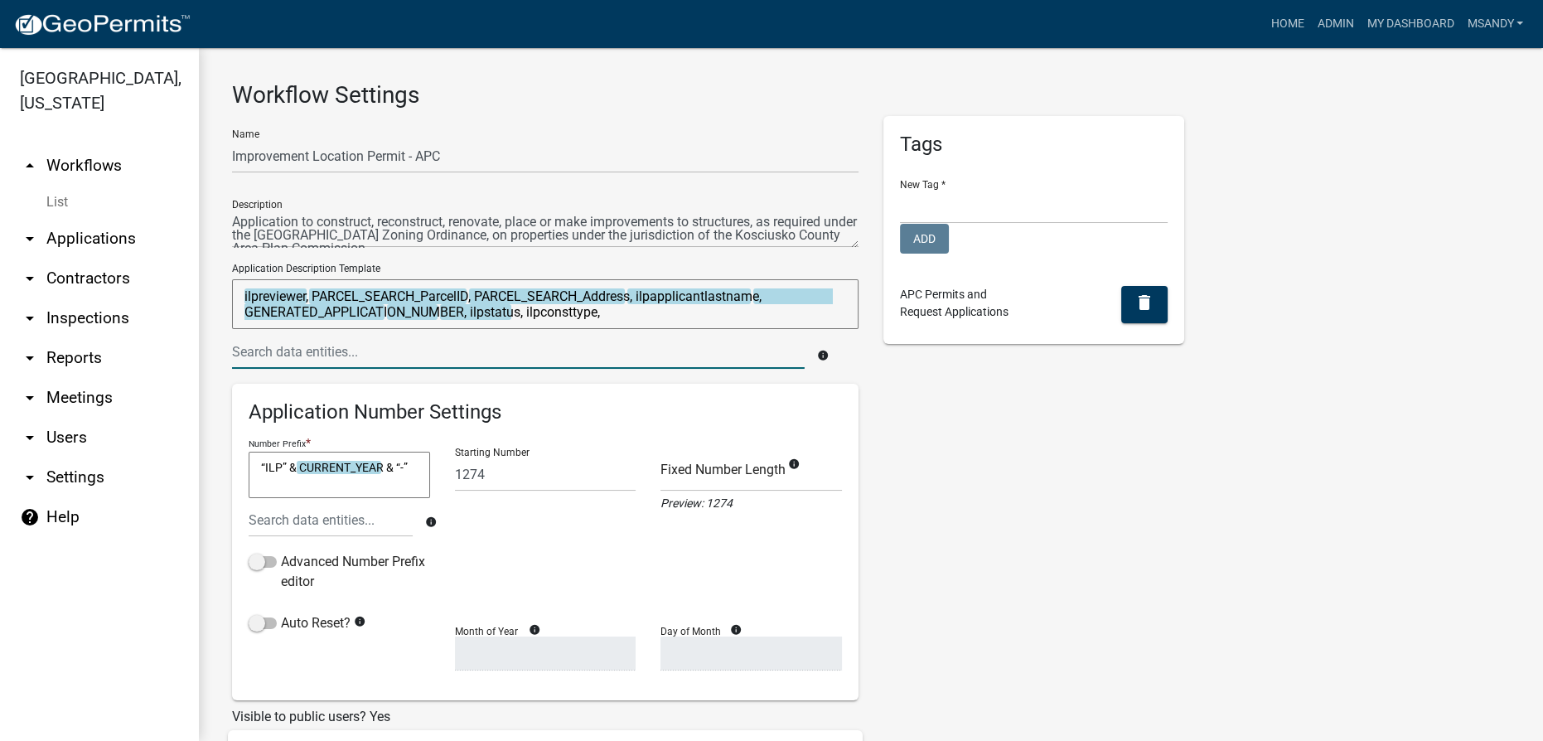
click at [471, 354] on input "text" at bounding box center [518, 352] width 573 height 34
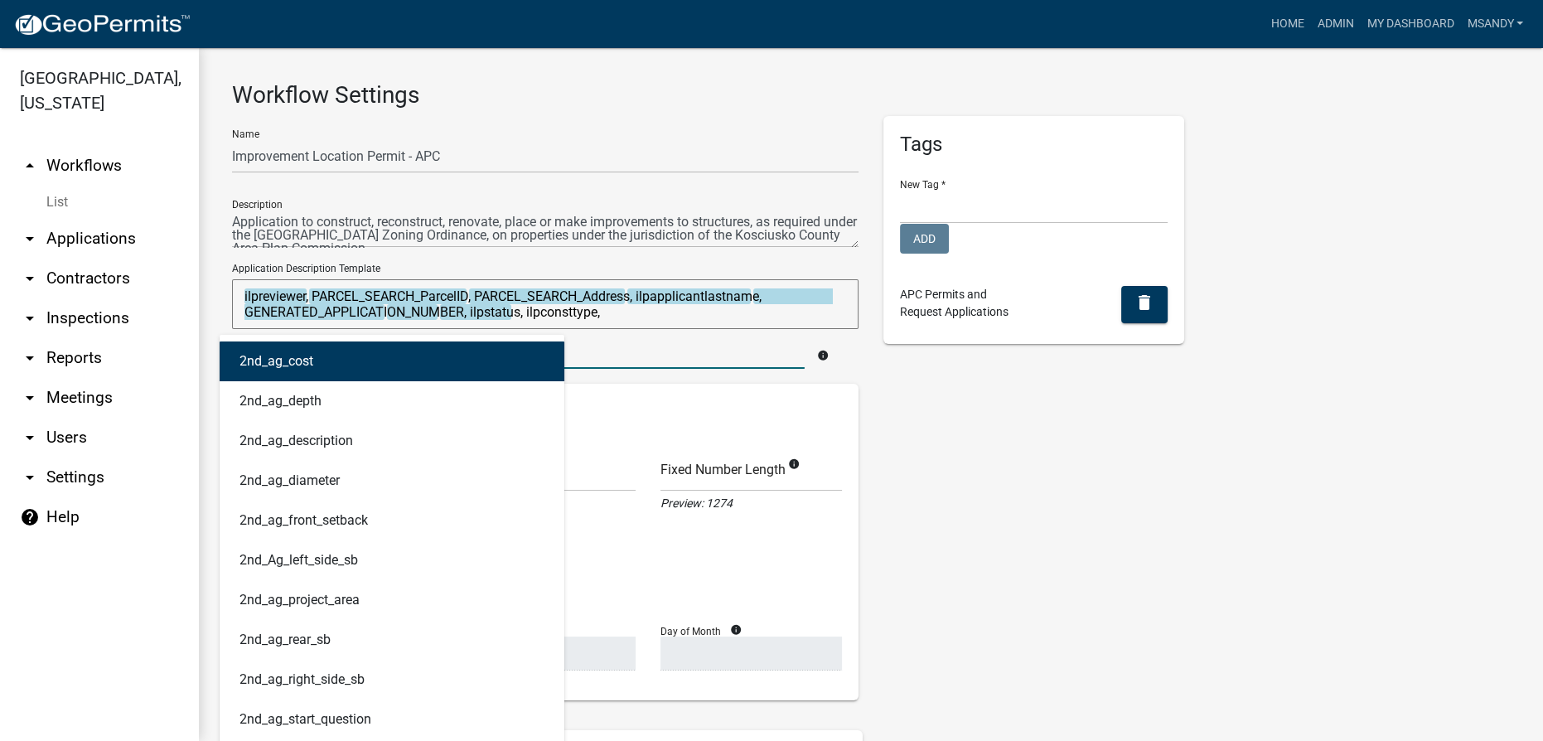
paste input "ilpsubmitteddate"
type input "ilpsubmitteddate"
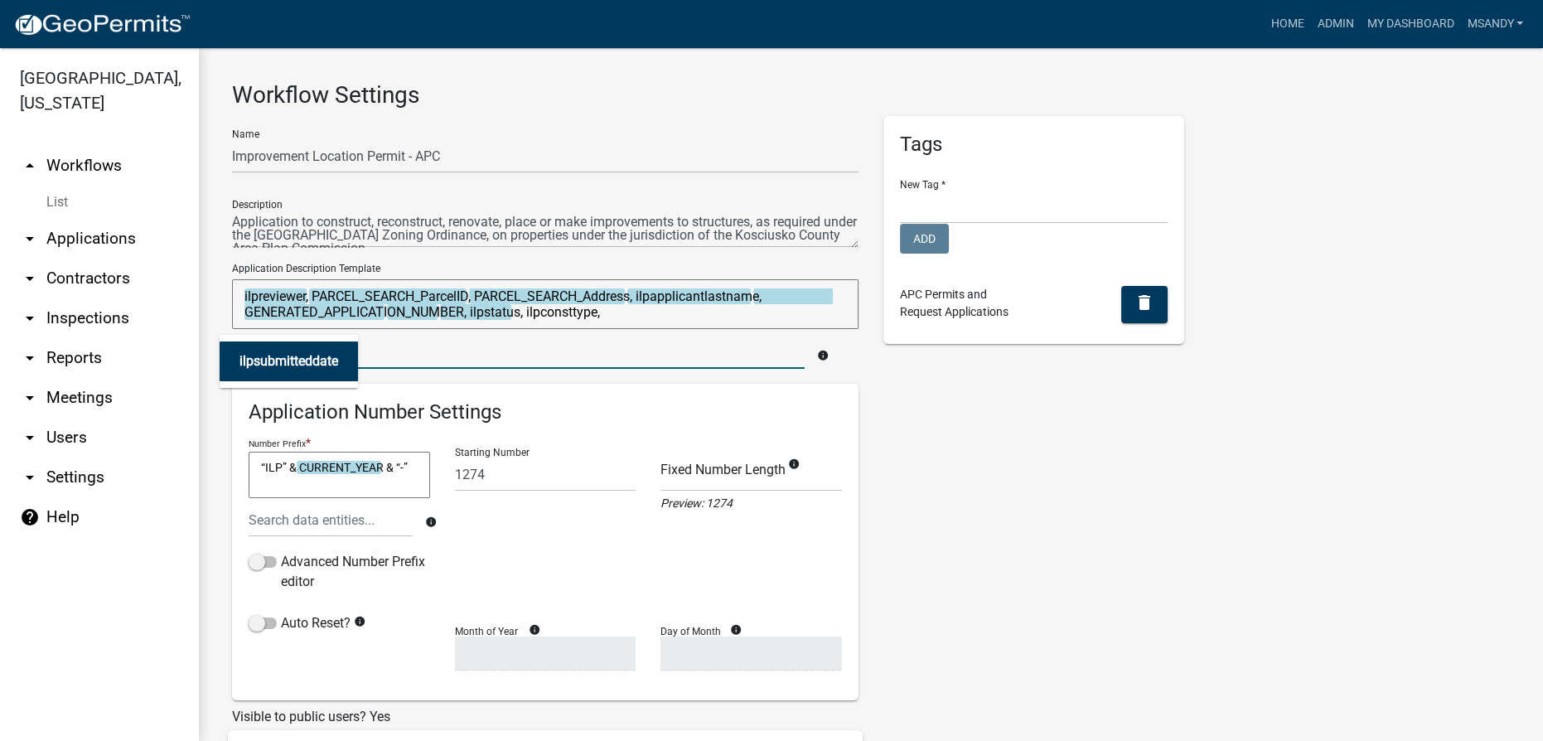
click at [280, 360] on span "ilpsubmitteddate" at bounding box center [288, 361] width 99 height 16
type textarea "ilpreviewer, PARCEL_SEARCH_ParcelID, PARCEL_SEARCH_Address, ilpapplicantlastnam…"
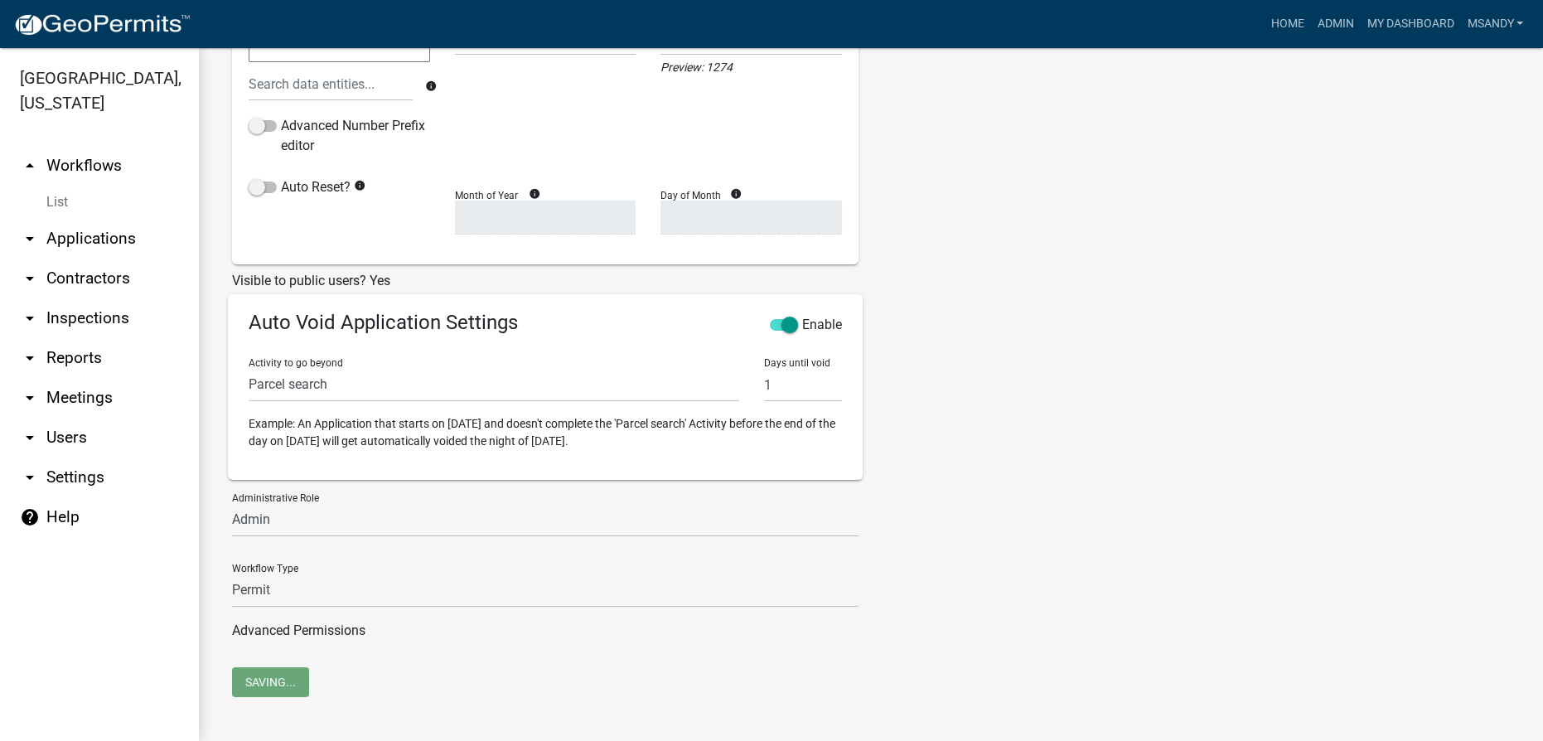
scroll to position [443, 0]
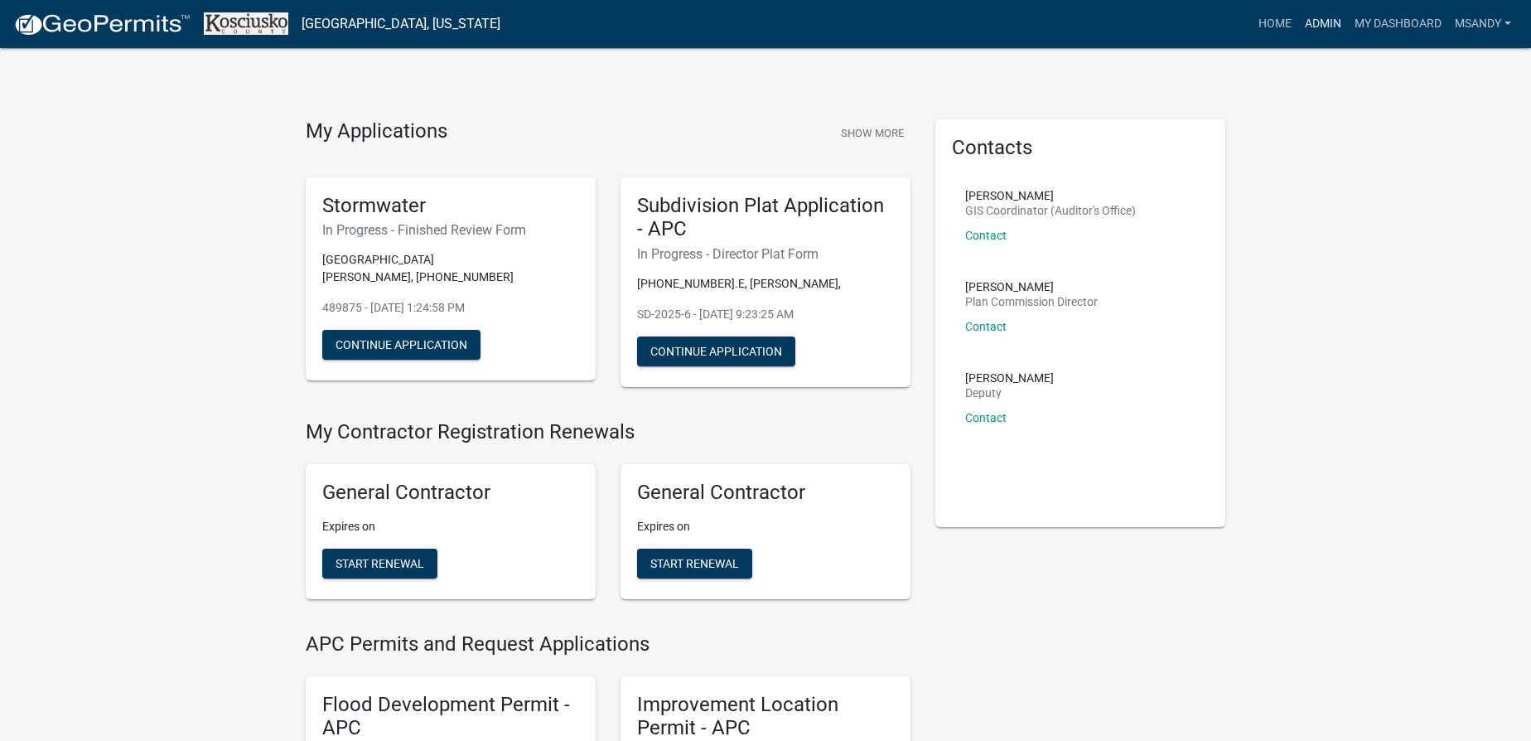
click at [1322, 22] on link "Admin" at bounding box center [1324, 23] width 50 height 31
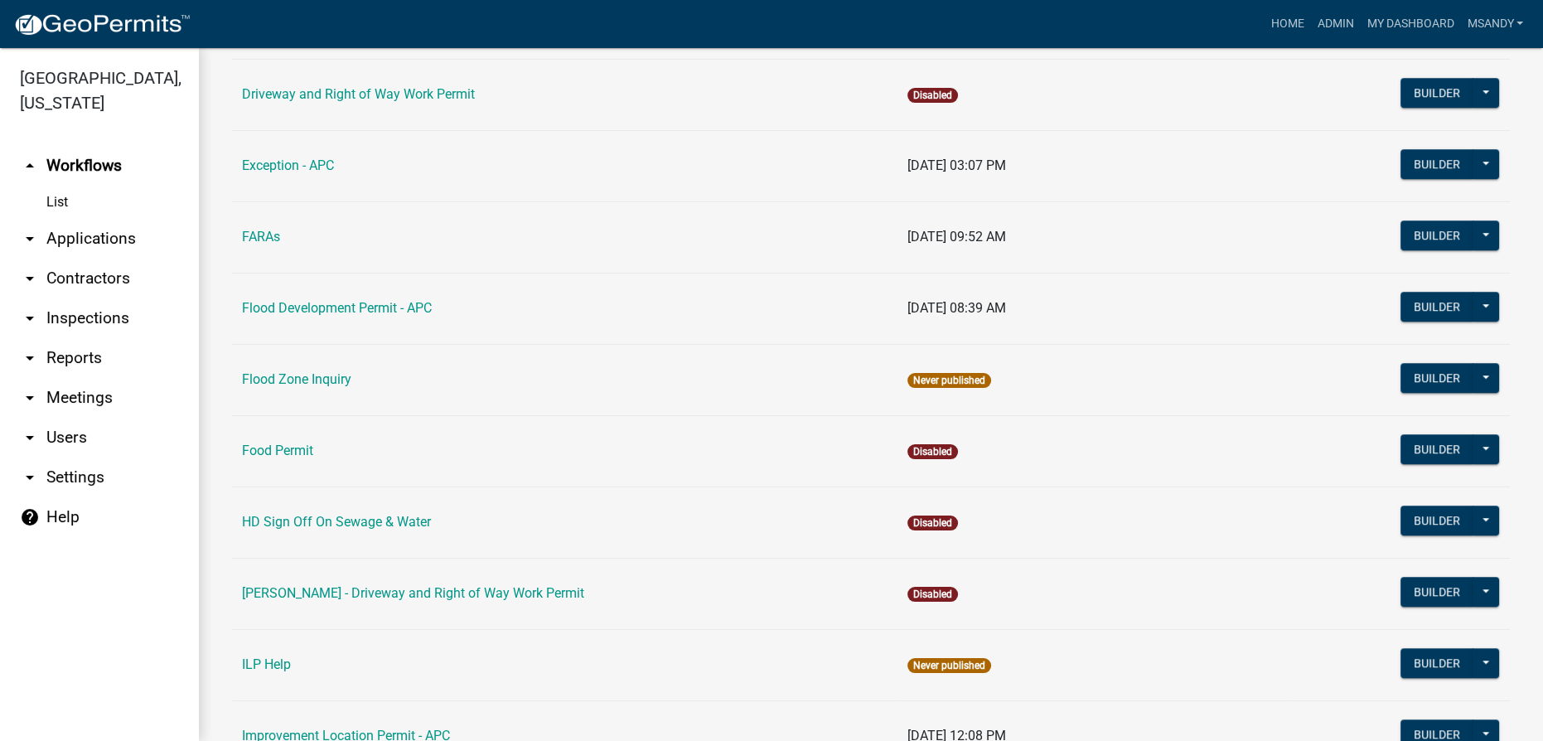
scroll to position [1807, 0]
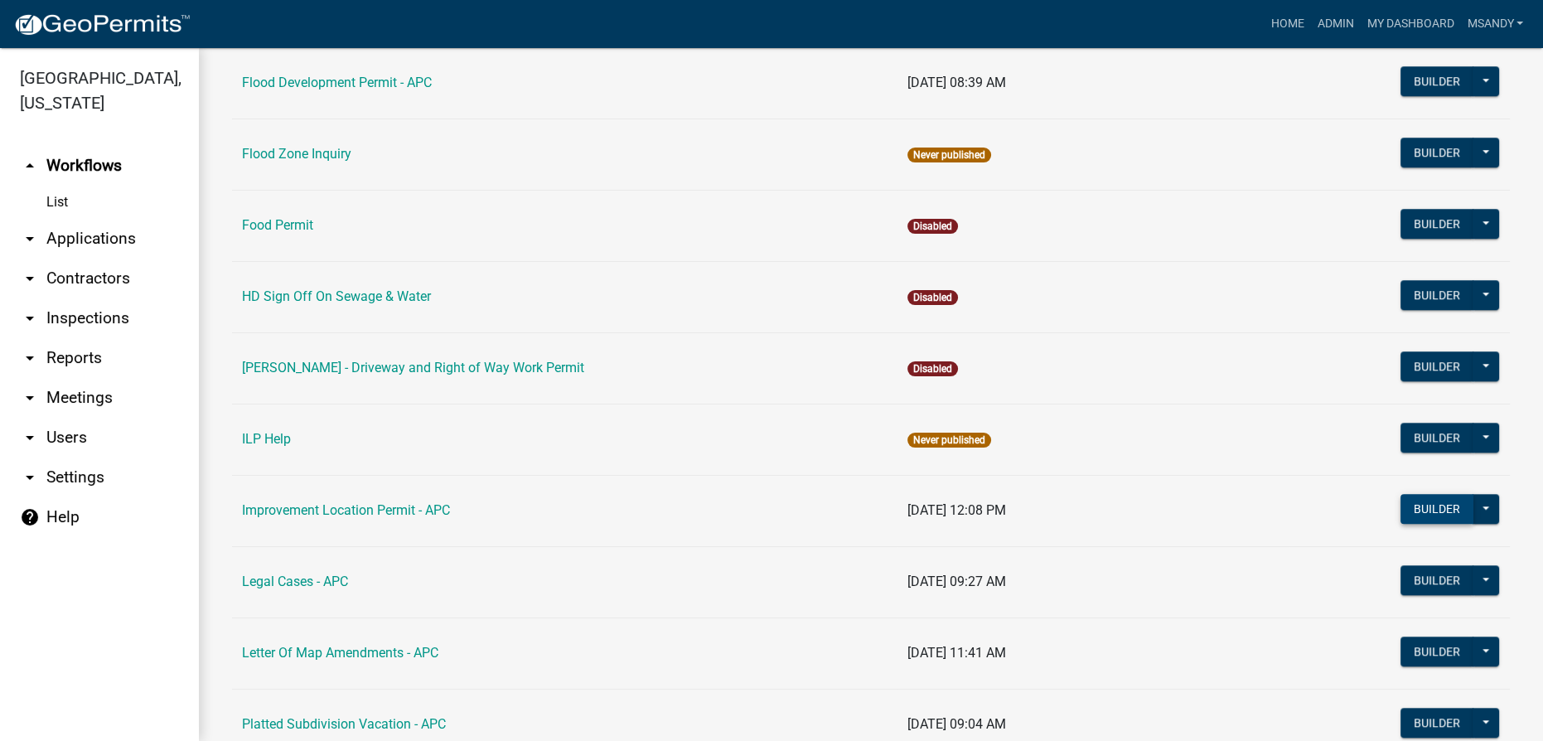
click at [1422, 505] on button "Builder" at bounding box center [1436, 509] width 73 height 30
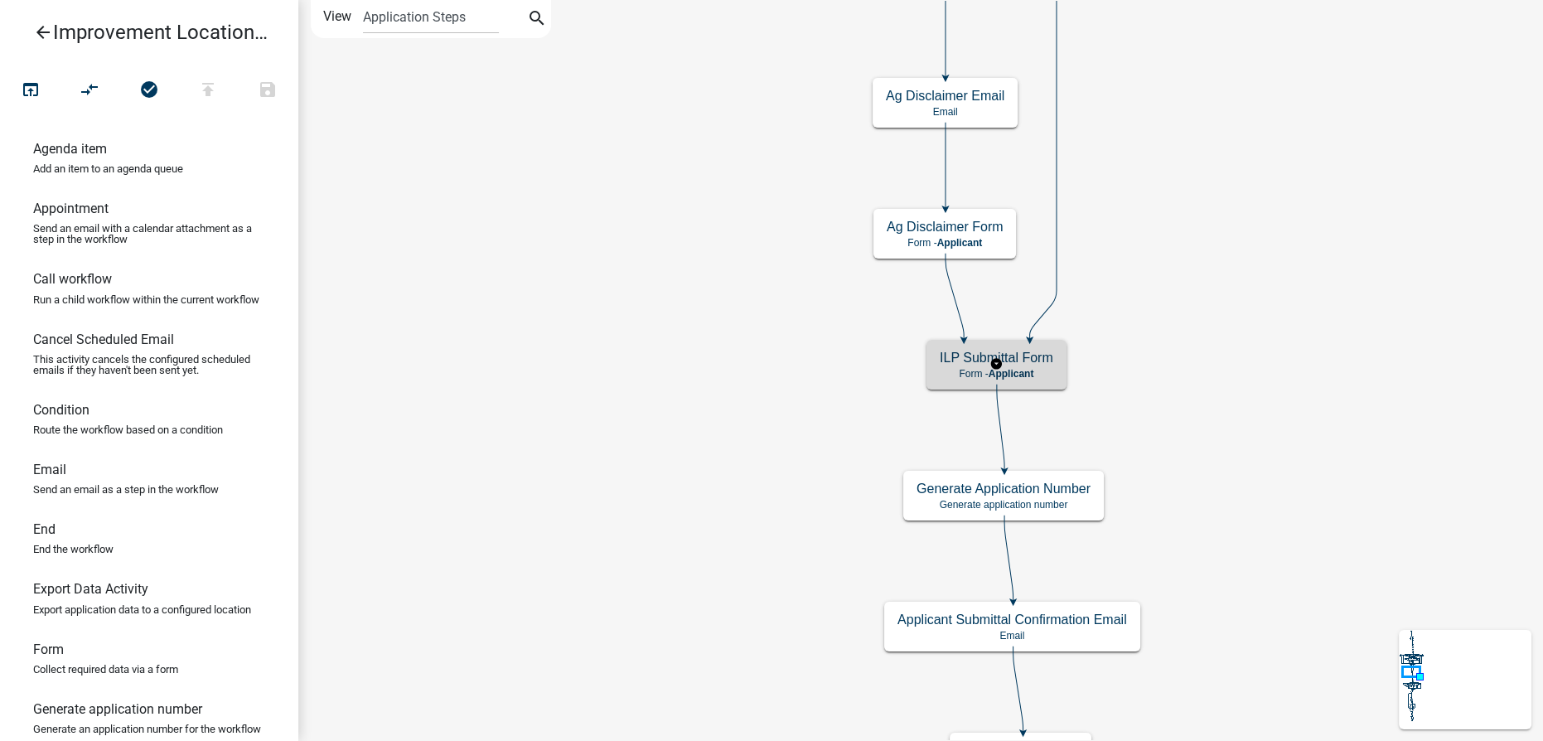
click at [942, 370] on p "Form - Applicant" at bounding box center [997, 374] width 114 height 12
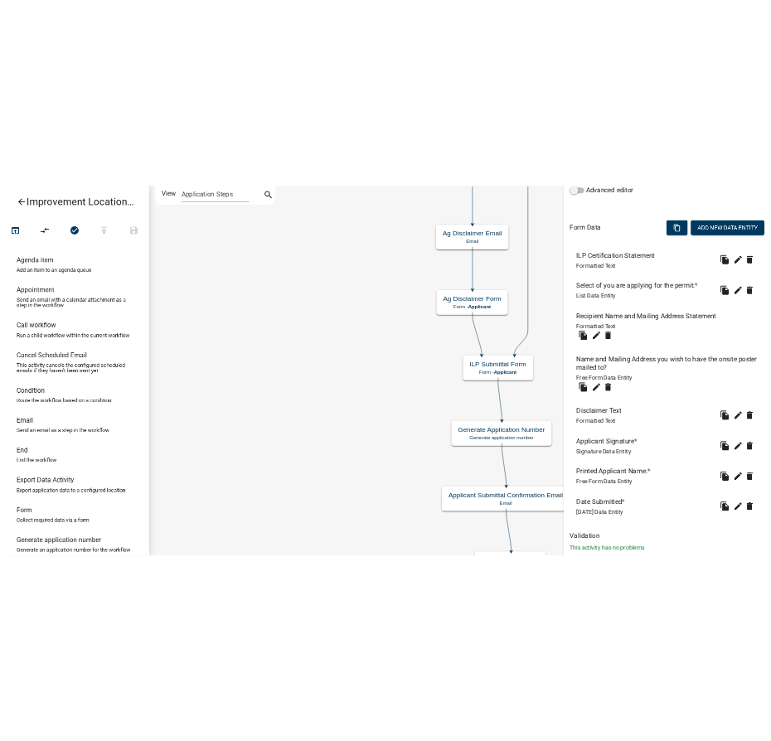
scroll to position [475, 0]
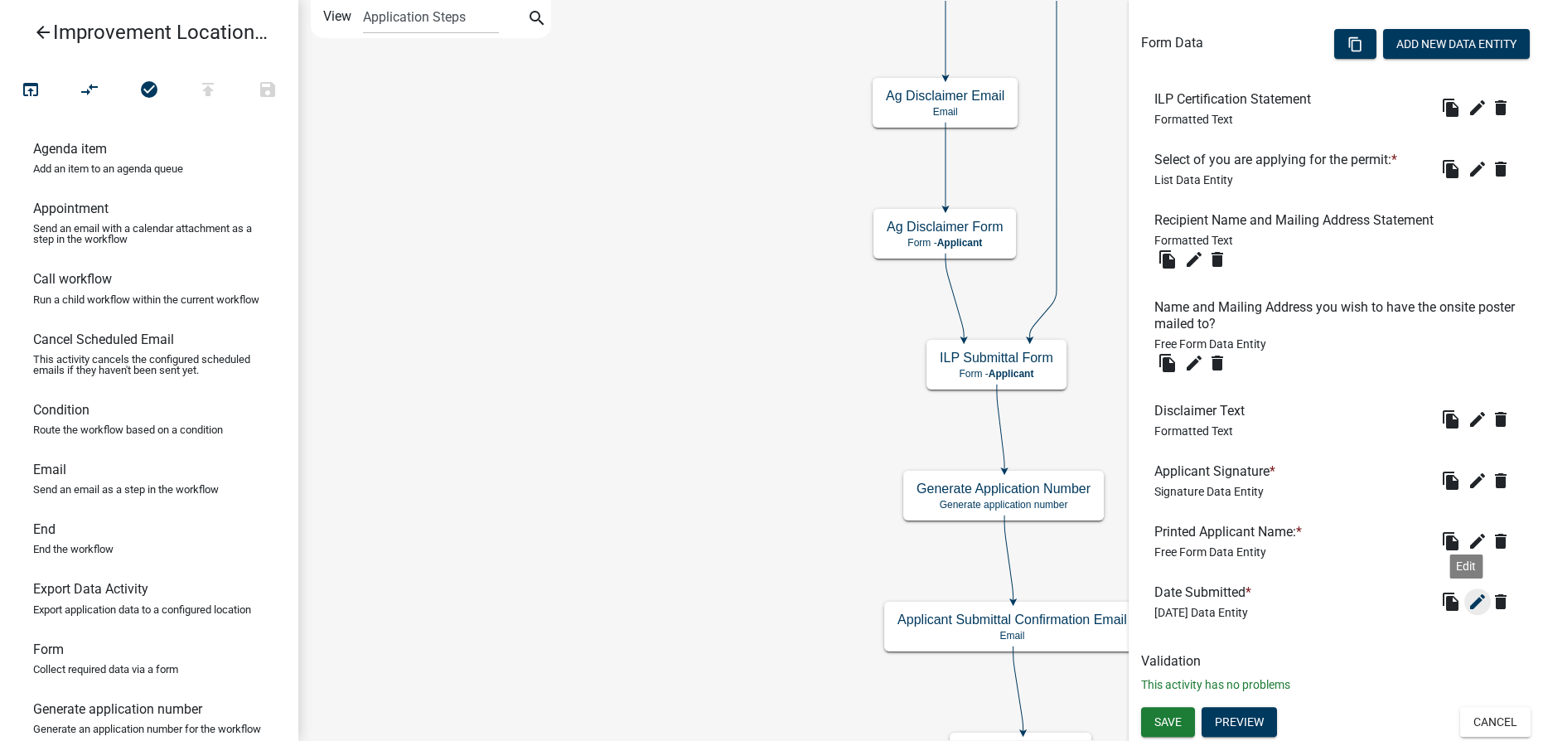
click at [1473, 604] on icon "edit" at bounding box center [1478, 602] width 20 height 20
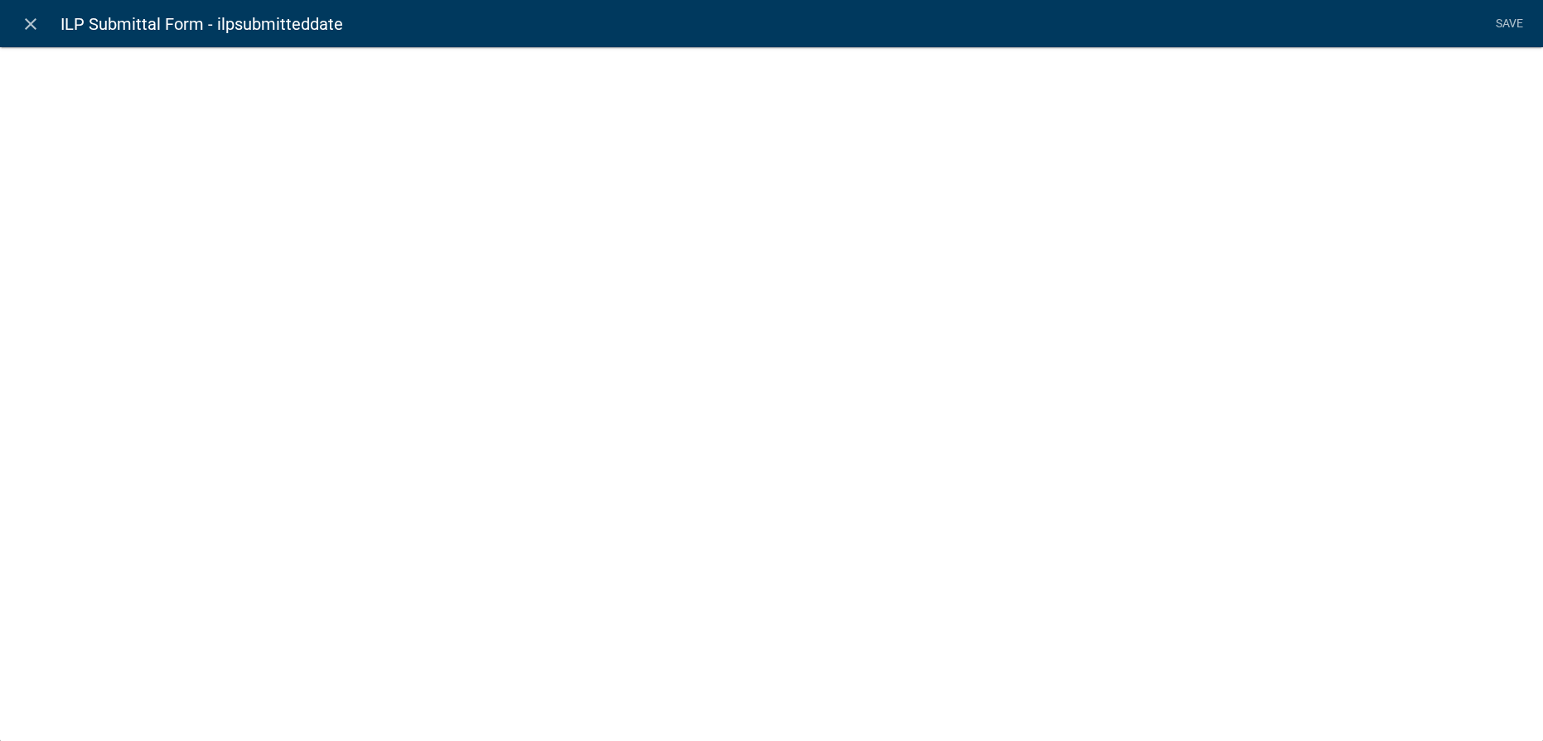
select select "today"
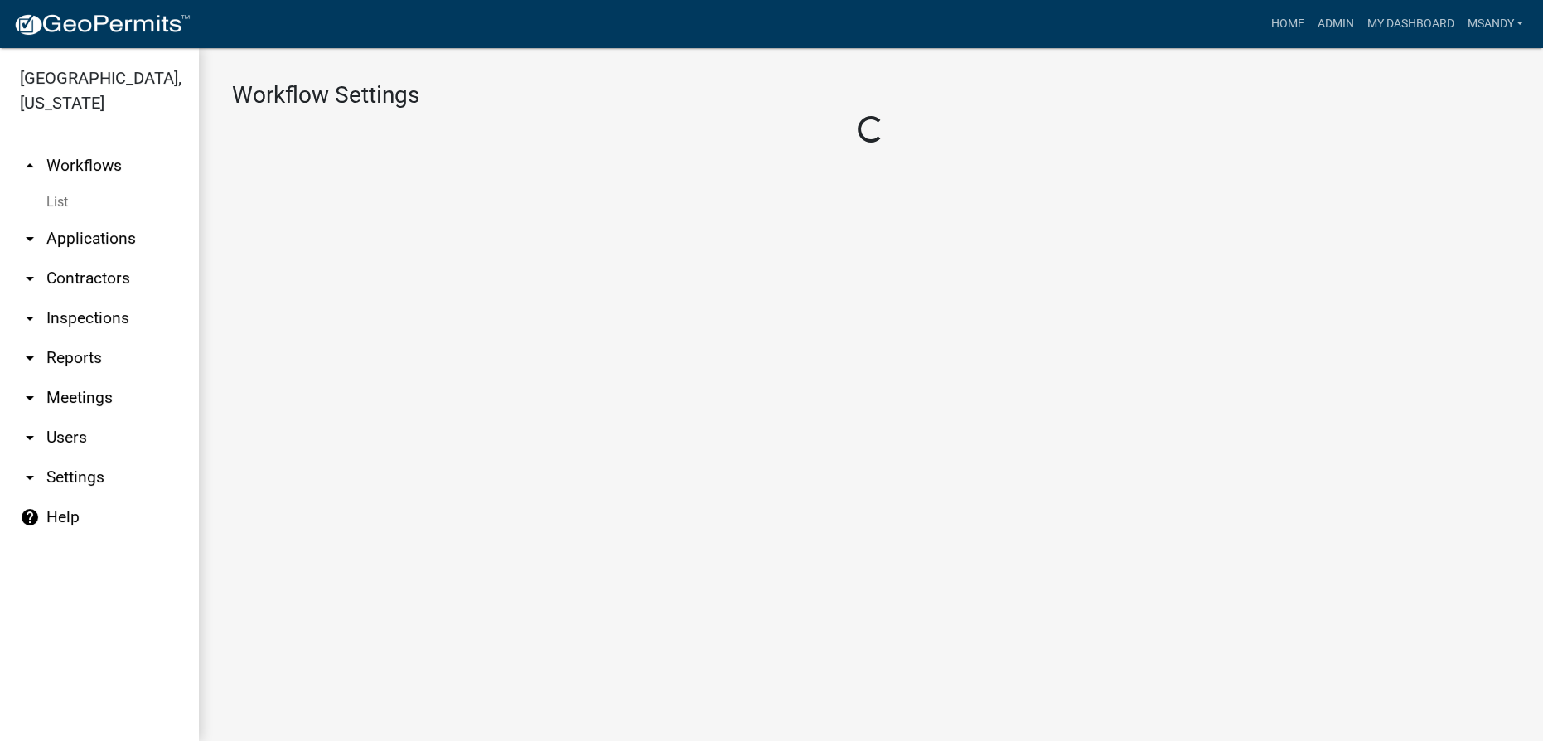
select select "ebda2edb-0593-4979-8a8e-8b9a289390de"
select select "b2f11e63-fdff-446e-9795-9ddb805eb8a6"
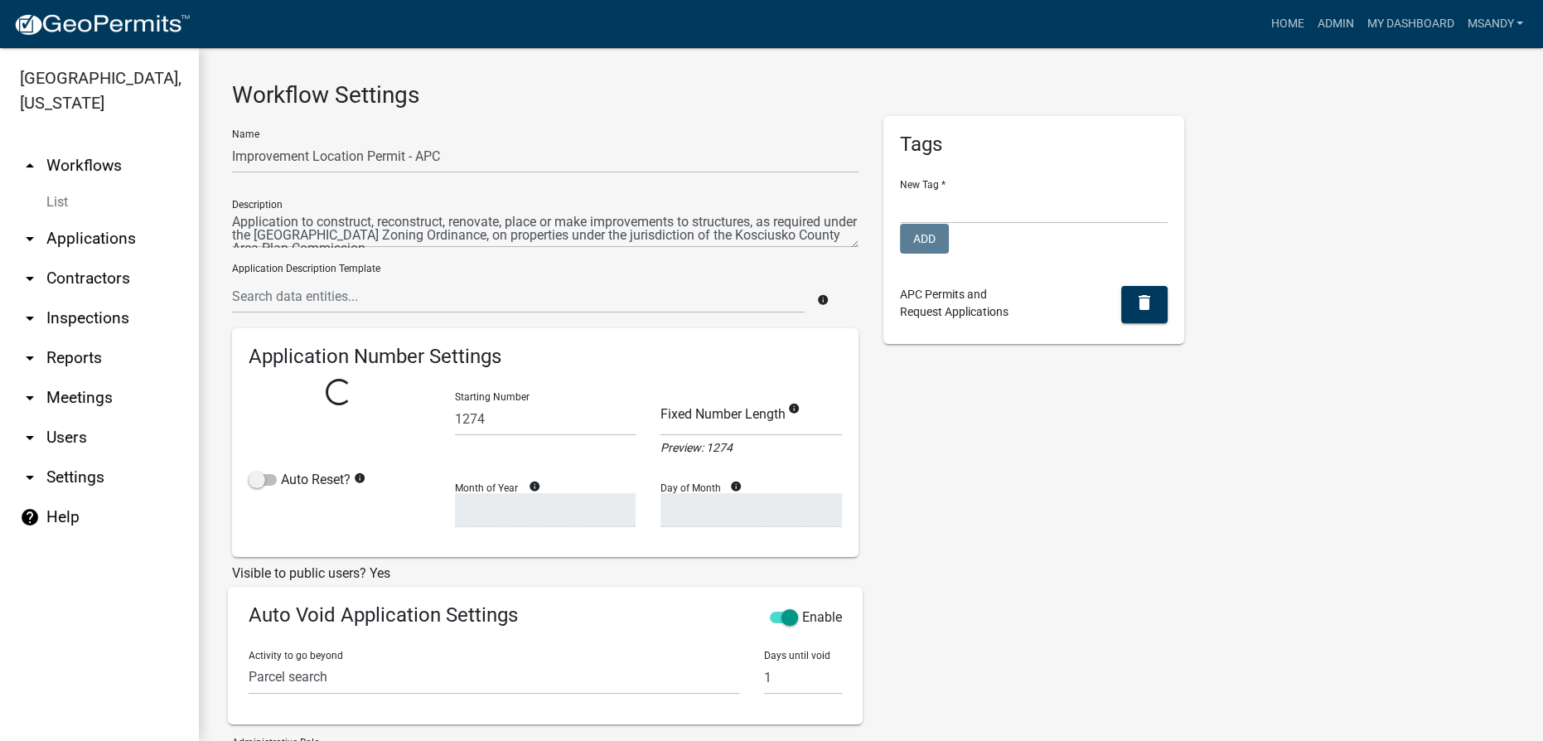
select select
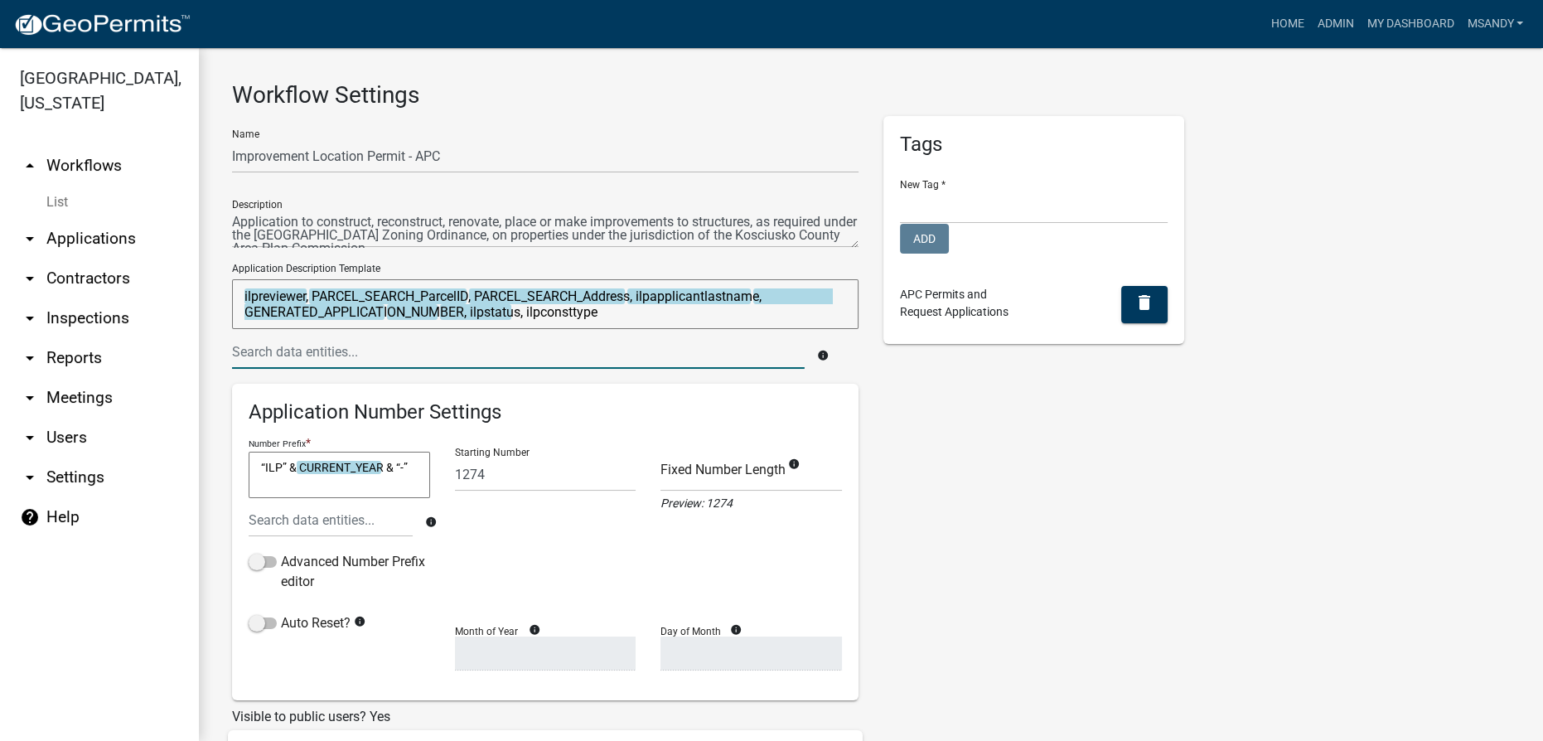
click at [638, 351] on input "text" at bounding box center [518, 352] width 573 height 34
paste input "ilpsubmitteddate"
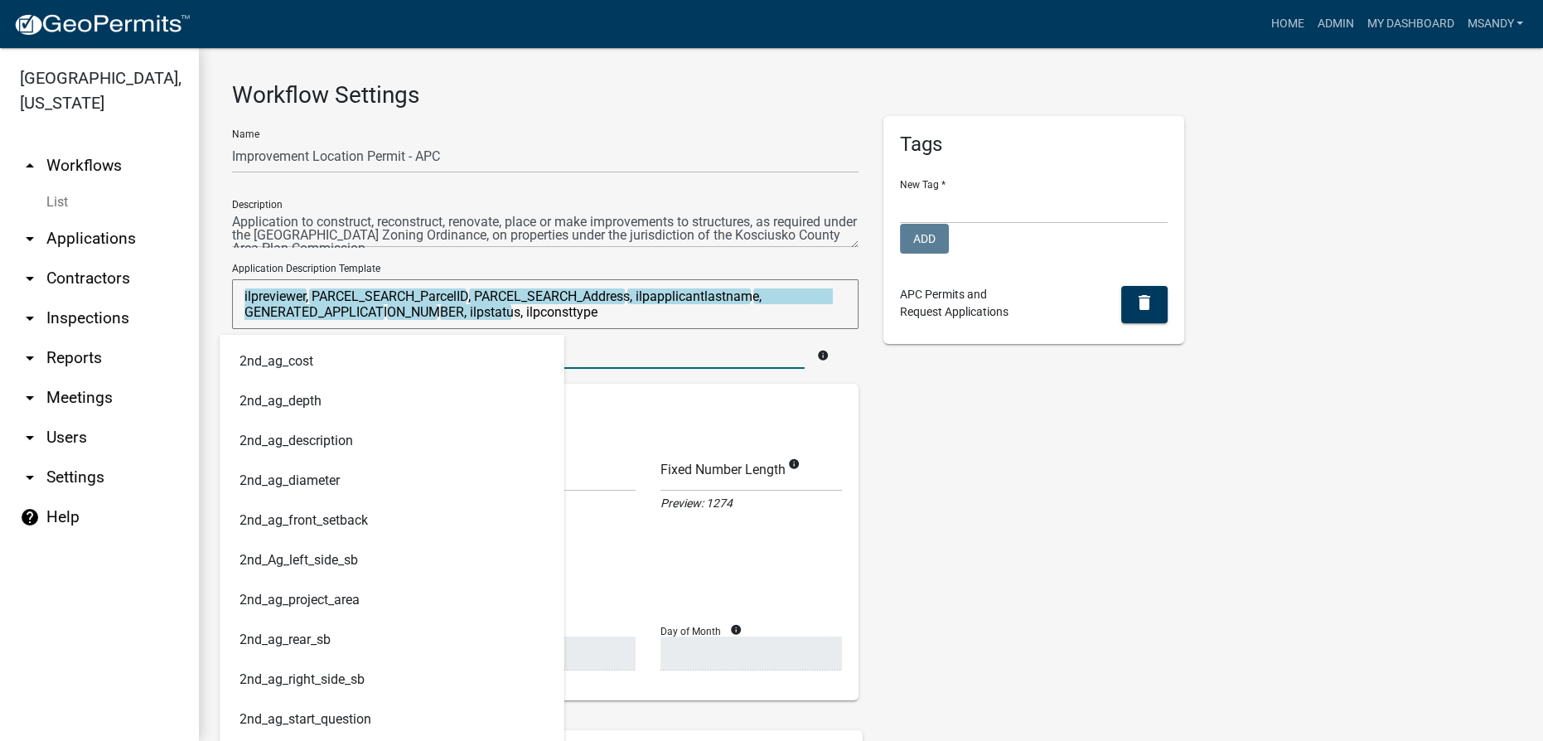
type input "ilpsubmitteddate"
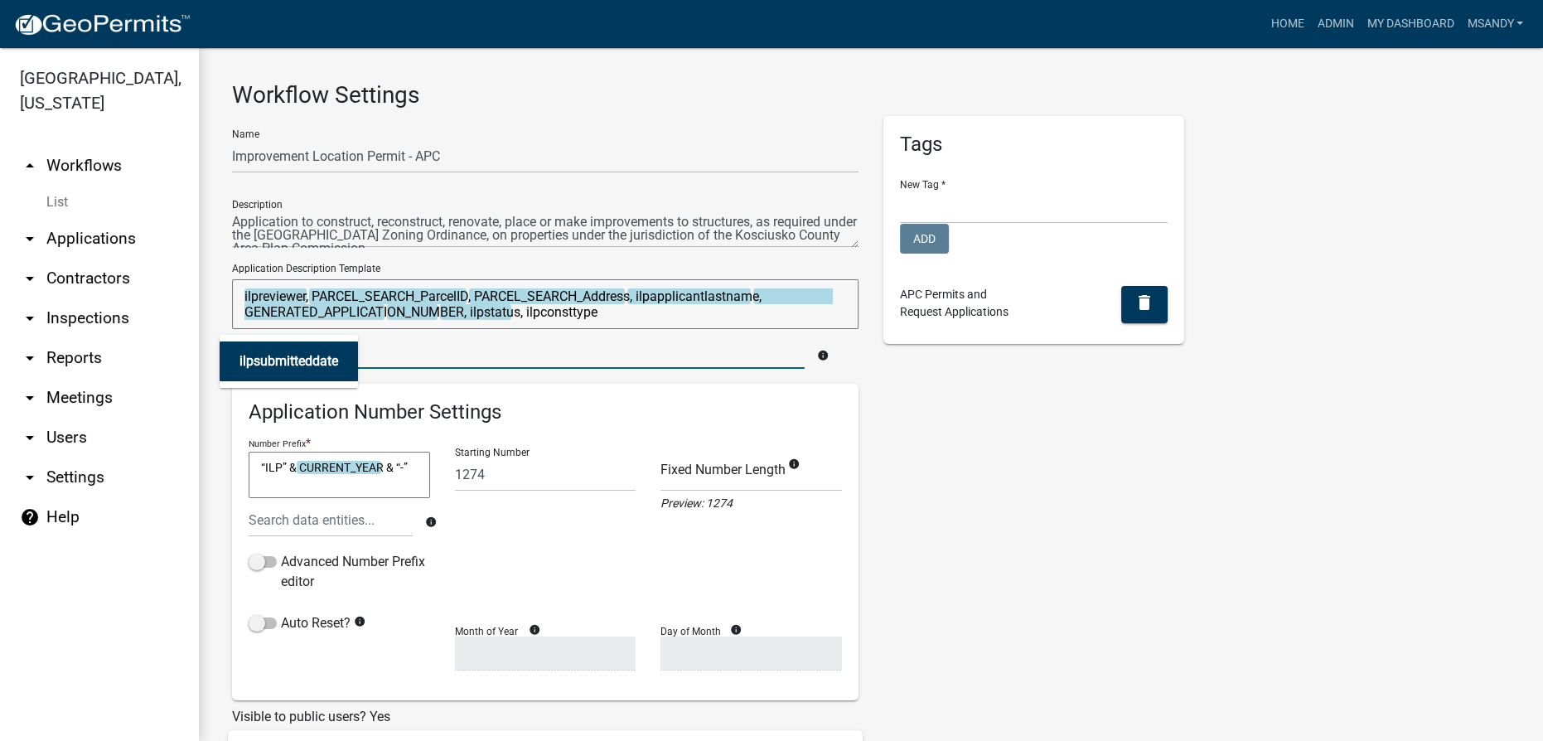
click at [333, 361] on span "ilpsubmitteddate" at bounding box center [288, 361] width 99 height 16
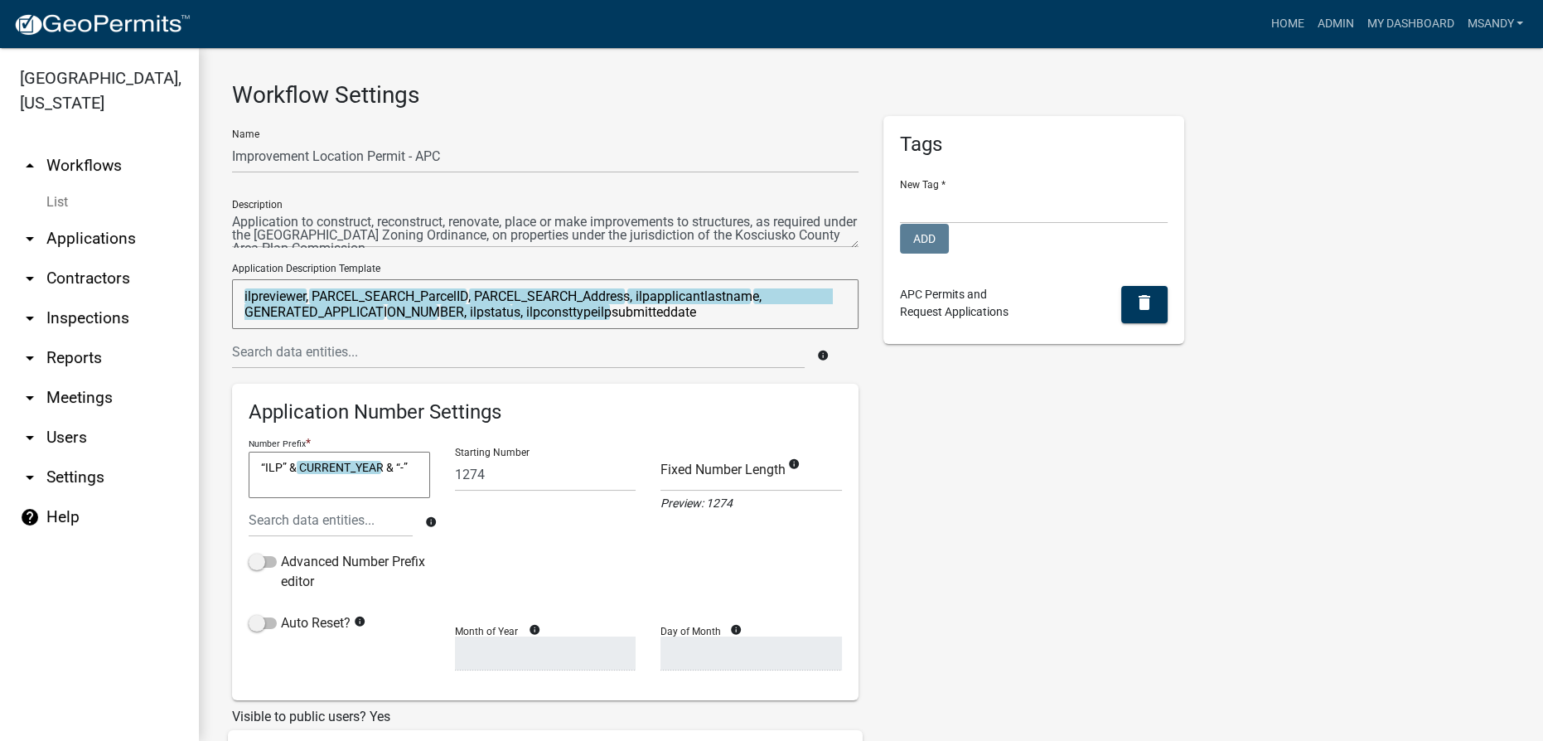
click at [602, 307] on textarea "ilpreviewer, PARCEL_SEARCH_ParcelID, PARCEL_SEARCH_Address, ilpapplicantlastnam…" at bounding box center [545, 304] width 626 height 50
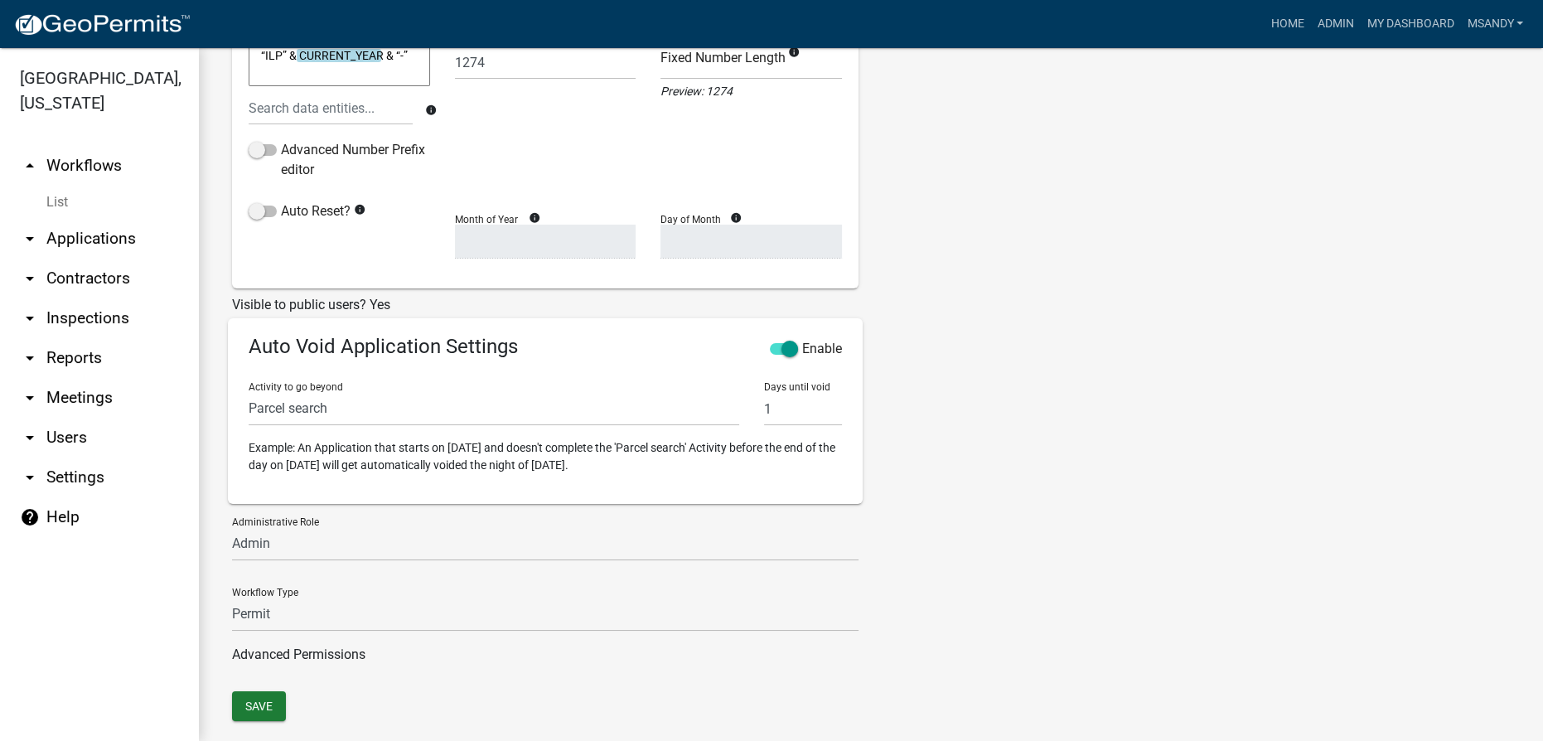
scroll to position [443, 0]
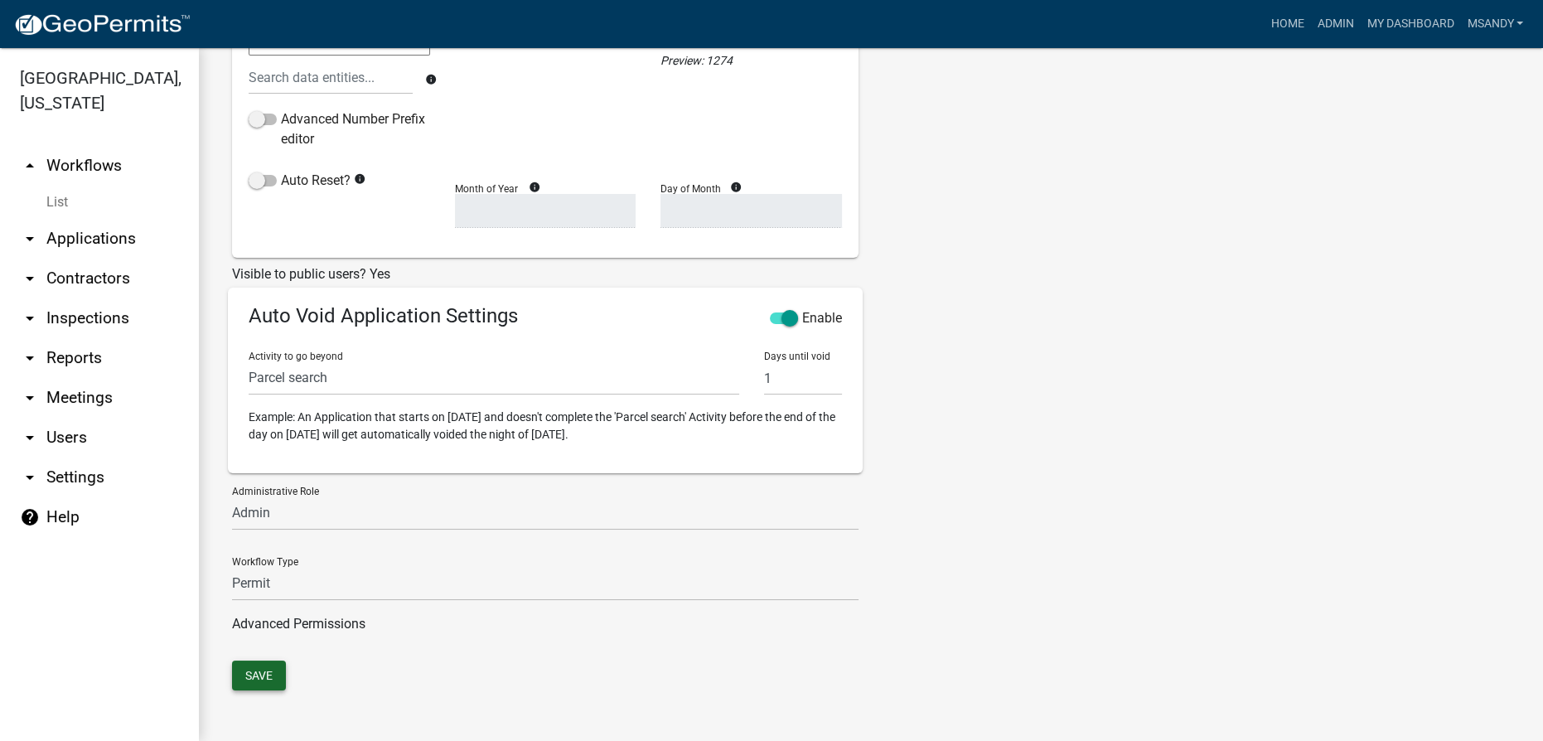
type textarea "ilpreviewer, PARCEL_SEARCH_ParcelID, PARCEL_SEARCH_Address, ilpapplicantlastnam…"
click at [264, 675] on button "Save" at bounding box center [259, 675] width 54 height 30
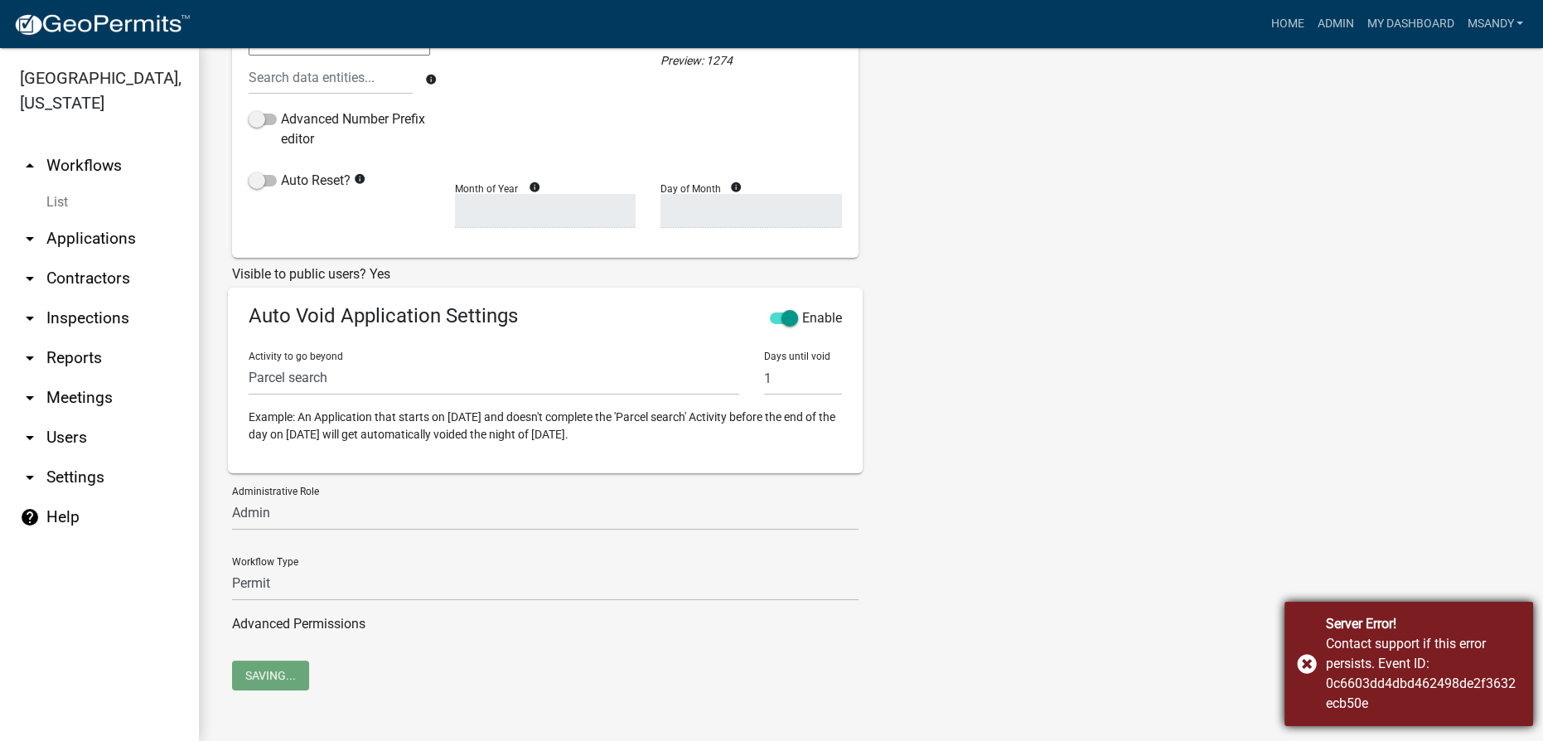
click at [1299, 663] on div "Server Error! Contact support if this error persists. Event ID: 0c6603dd4dbd462…" at bounding box center [1408, 664] width 249 height 124
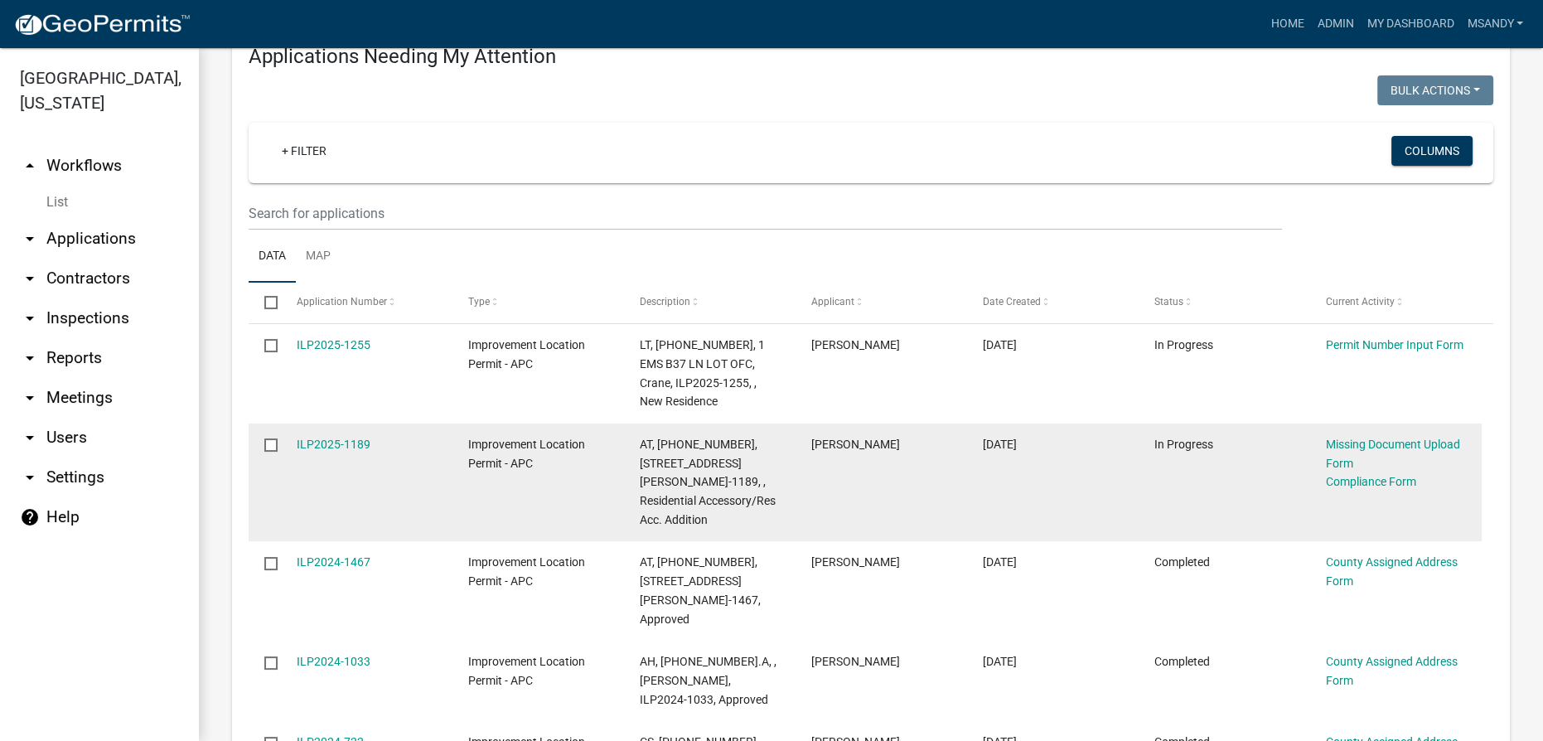
scroll to position [225, 0]
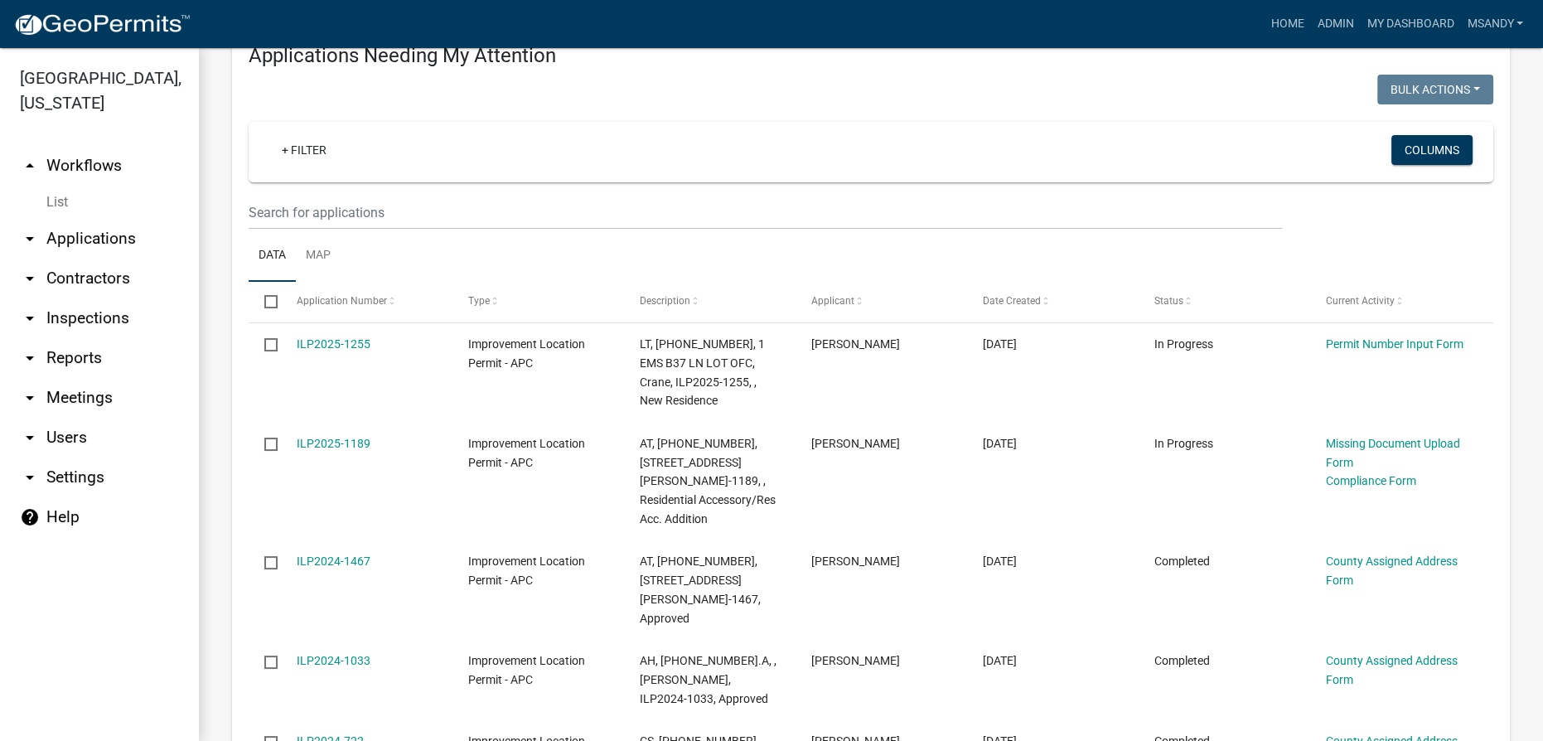
click at [66, 235] on link "arrow_drop_down Applications" at bounding box center [99, 239] width 199 height 40
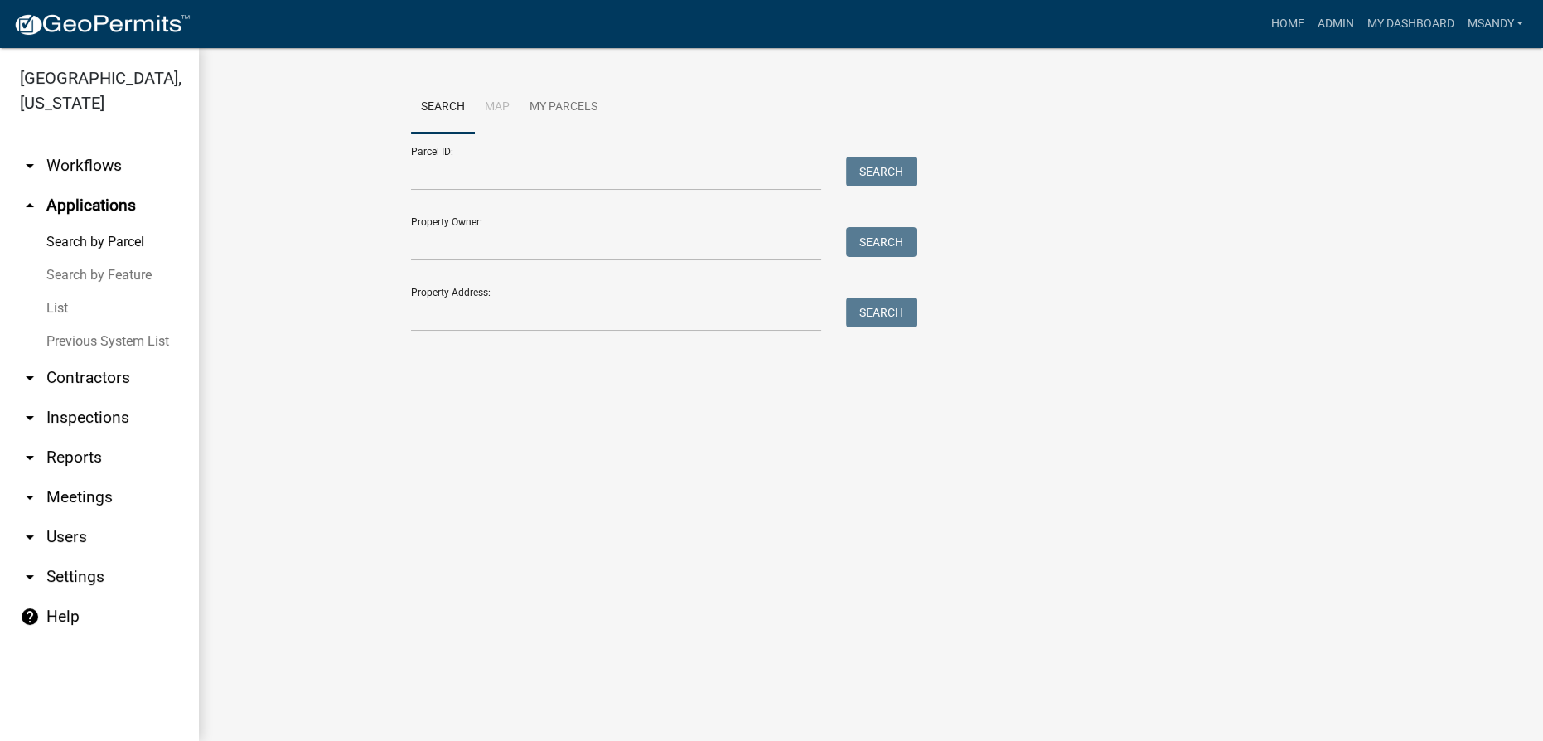
click at [61, 309] on link "List" at bounding box center [99, 308] width 199 height 33
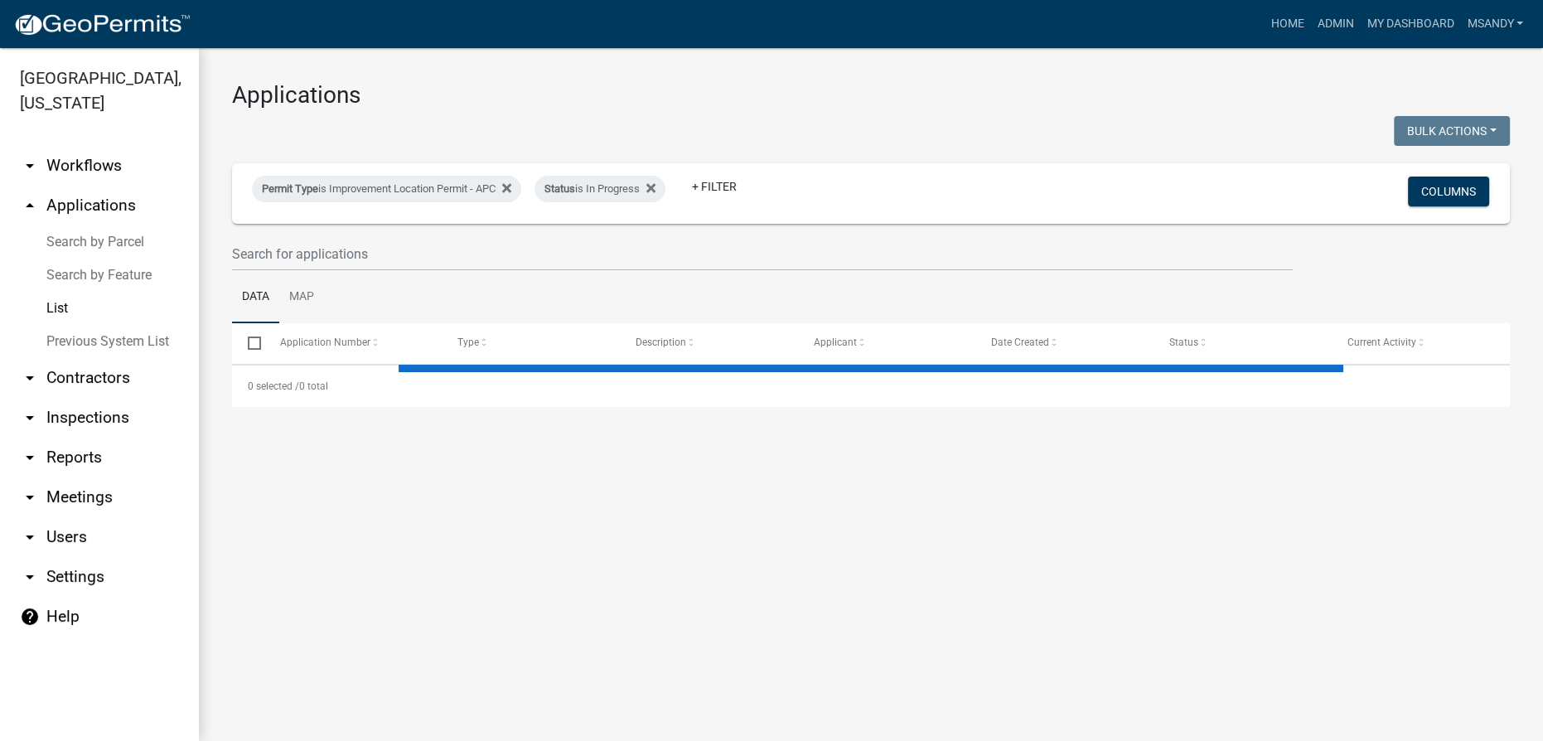
select select "3: 100"
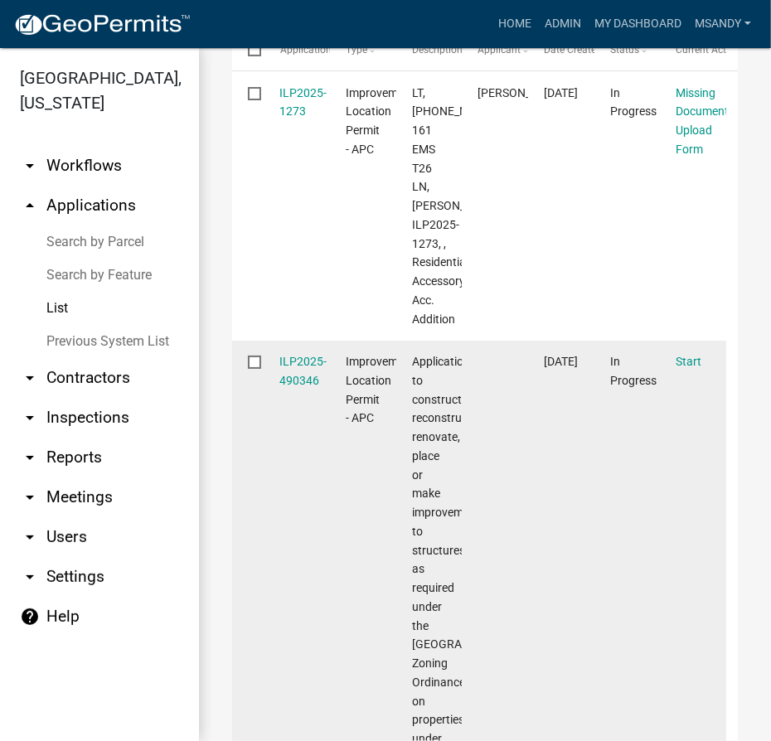
scroll to position [15, 0]
